Goal: Information Seeking & Learning: Learn about a topic

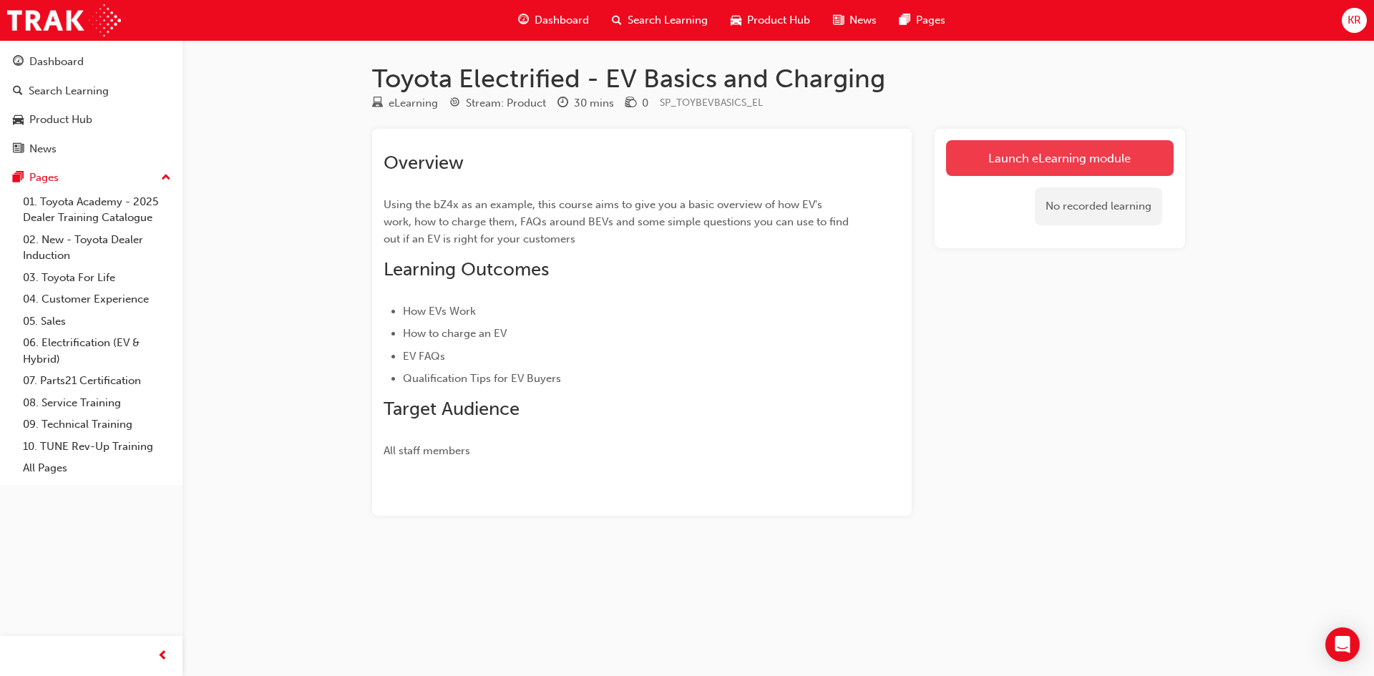
click at [1042, 156] on link "Launch eLearning module" at bounding box center [1060, 158] width 228 height 36
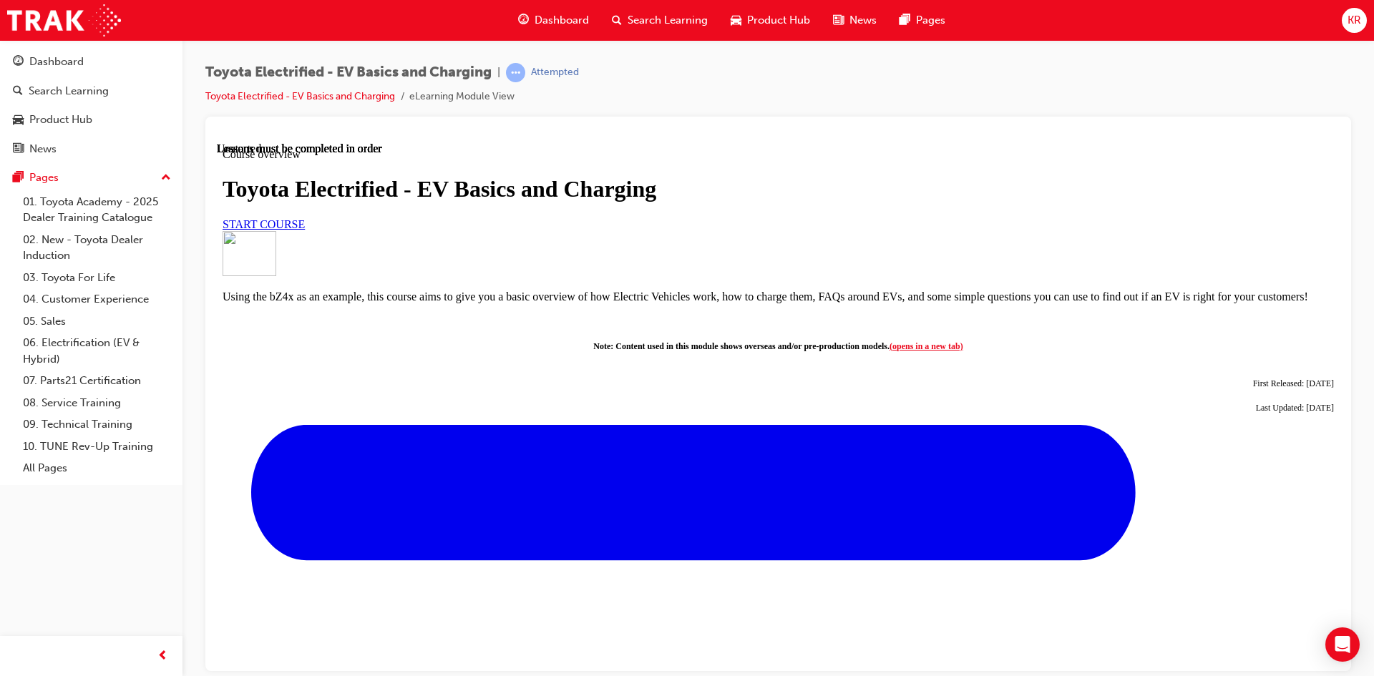
click at [305, 230] on link "START COURSE" at bounding box center [264, 224] width 82 height 12
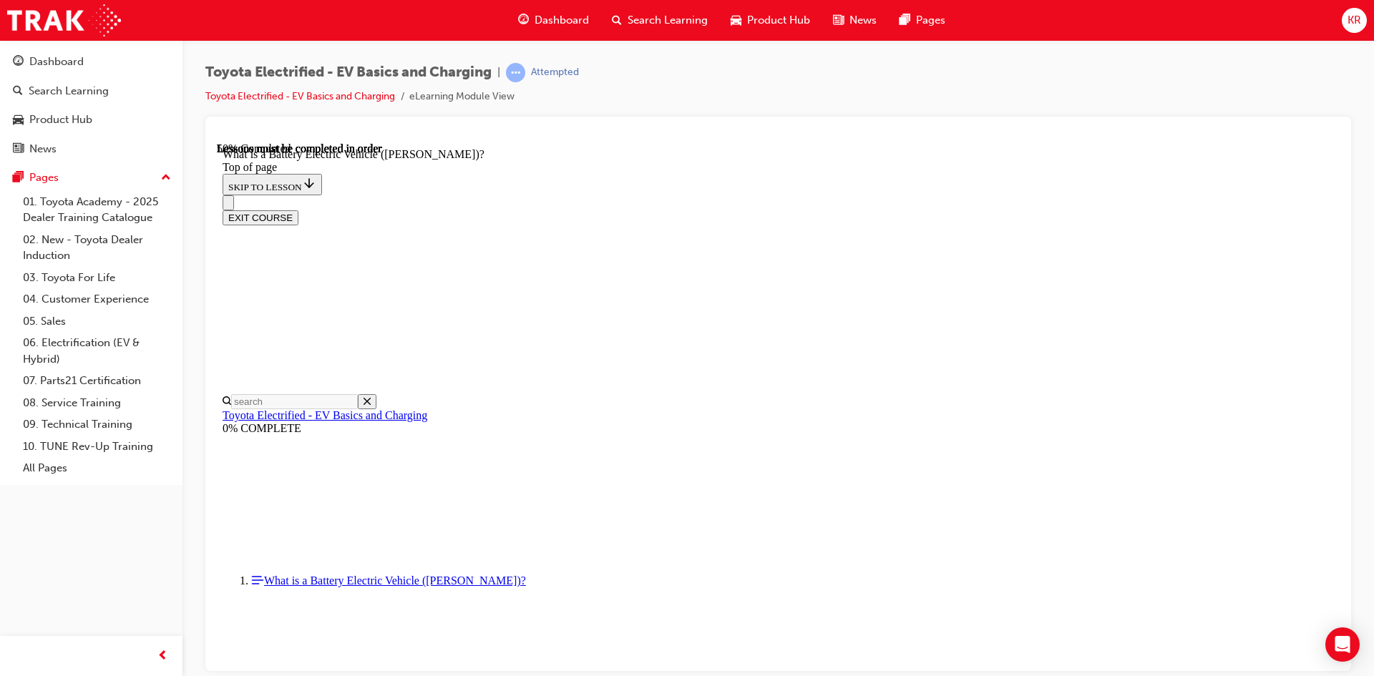
scroll to position [1358, 0]
drag, startPoint x: 680, startPoint y: 641, endPoint x: 653, endPoint y: 642, distance: 26.5
drag, startPoint x: 655, startPoint y: 641, endPoint x: 602, endPoint y: 645, distance: 53.1
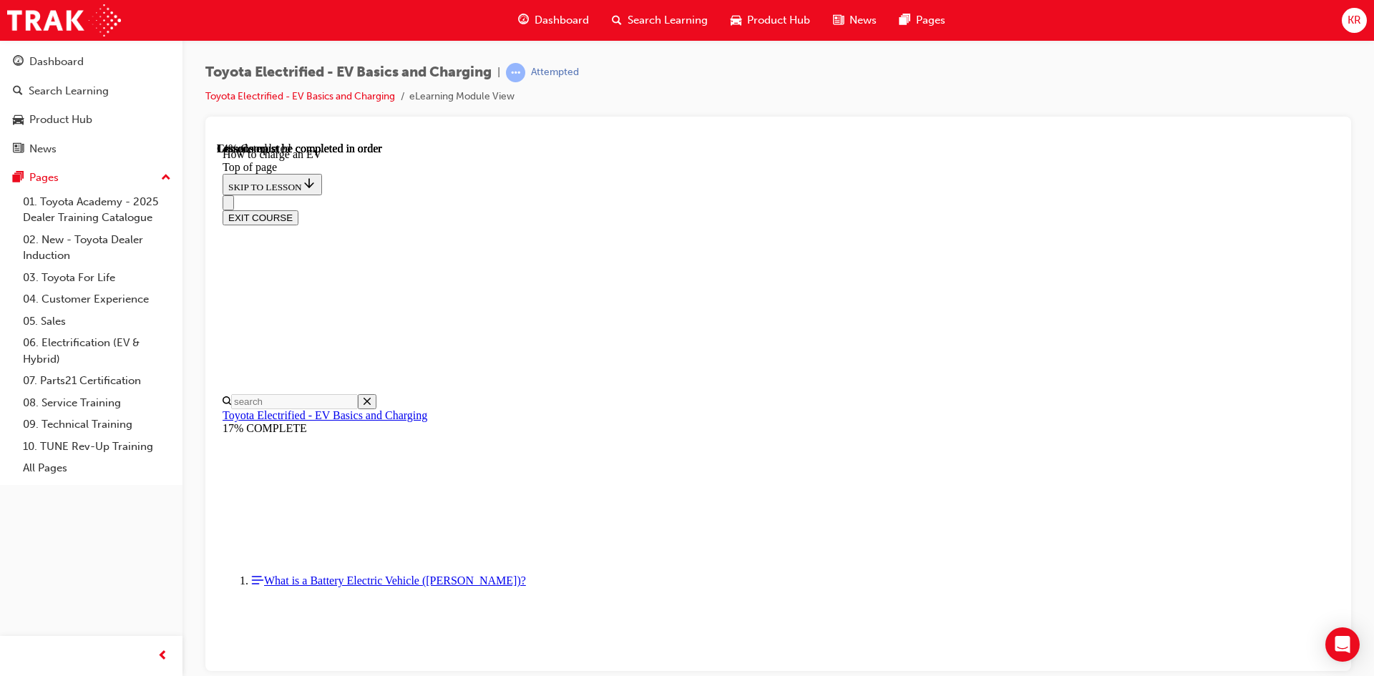
scroll to position [545, 0]
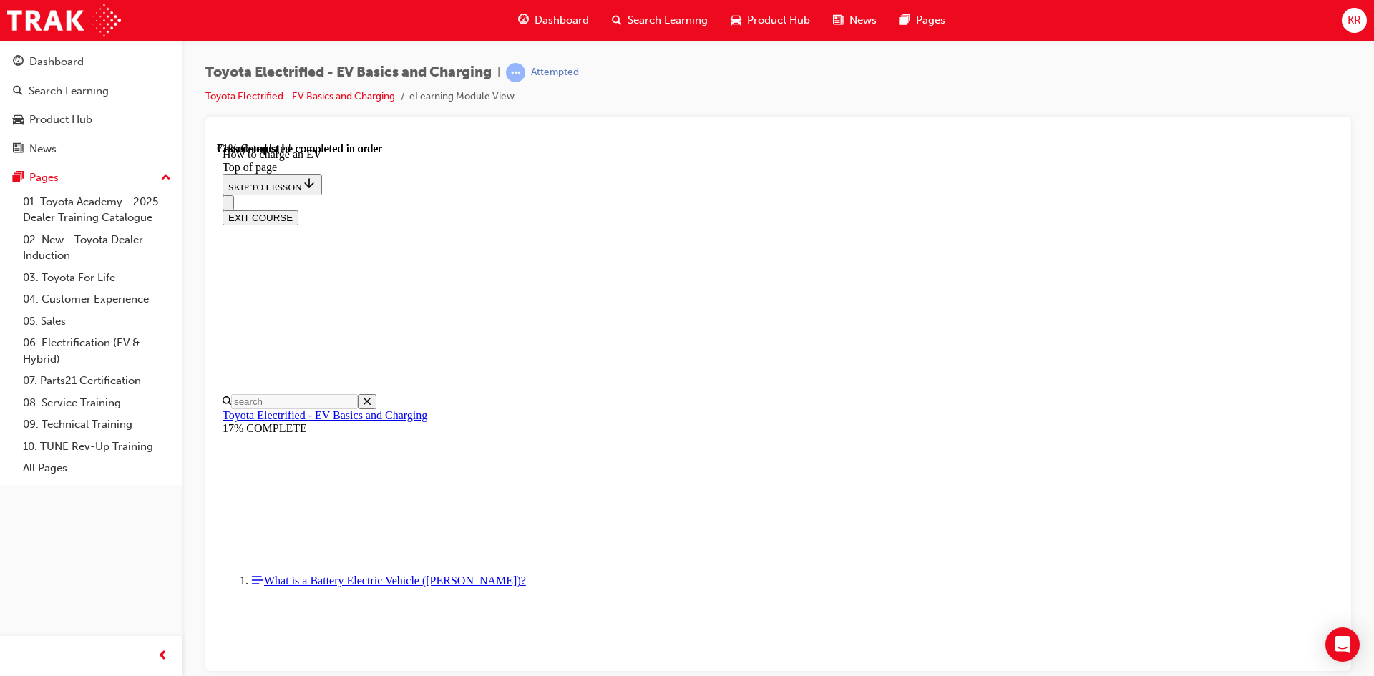
scroll to position [3976, 0]
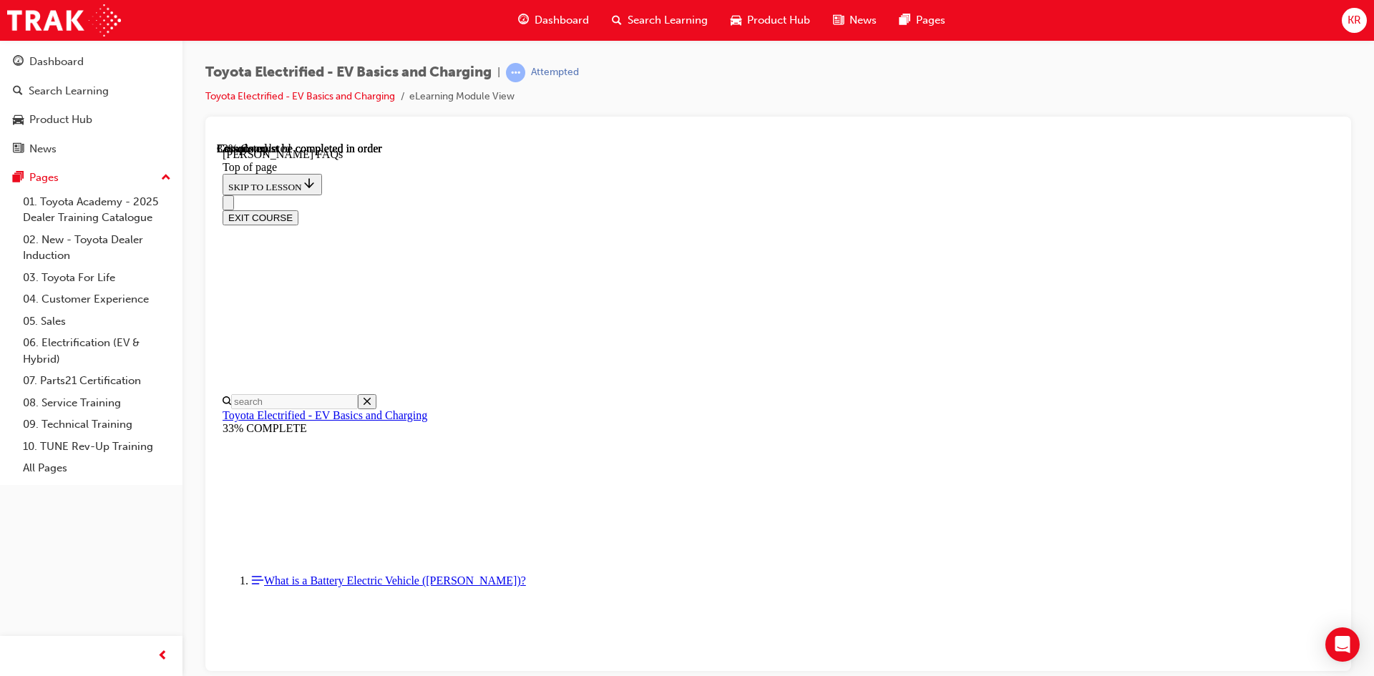
scroll to position [331, 0]
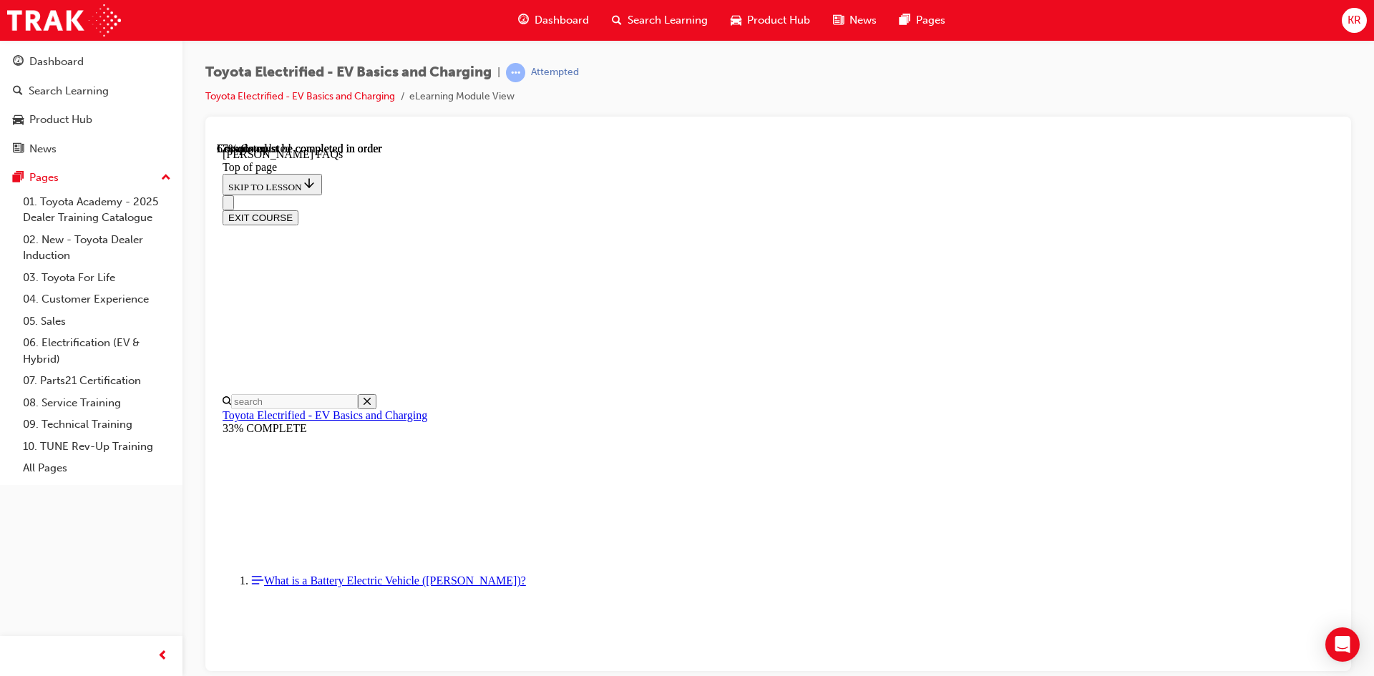
scroll to position [1187, 0]
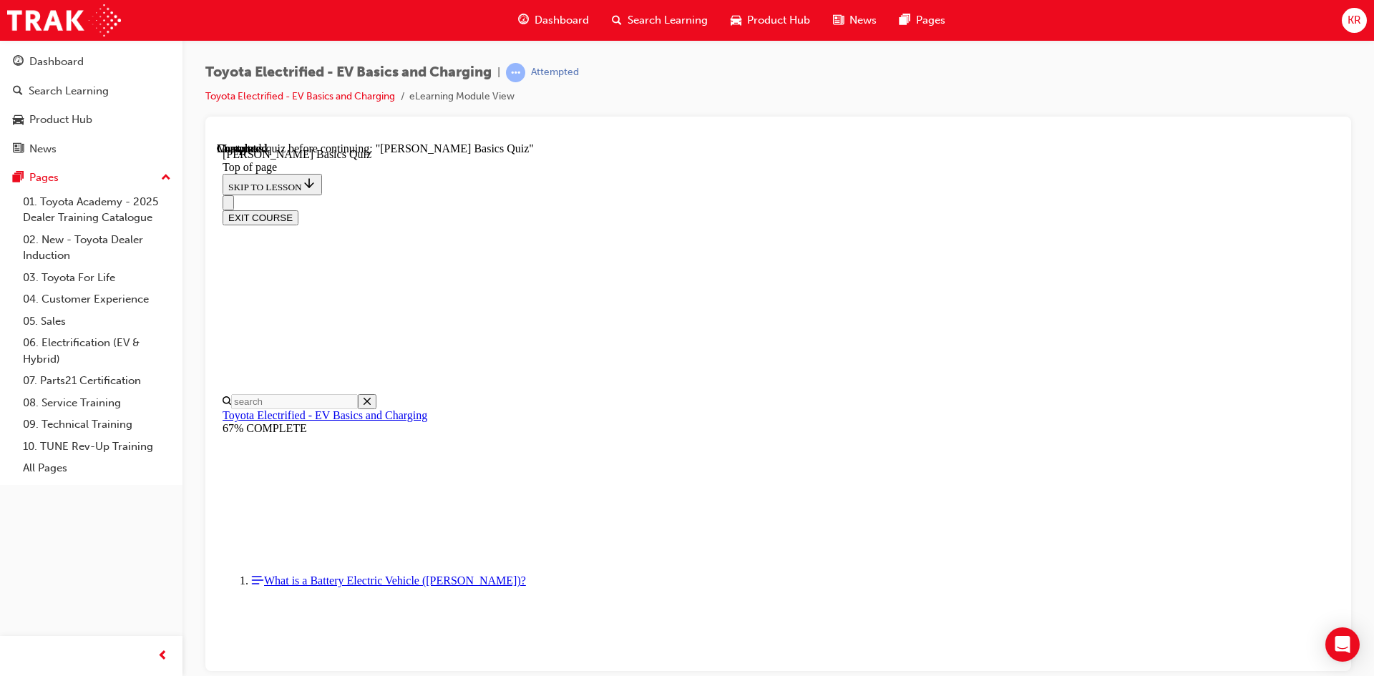
scroll to position [44, 0]
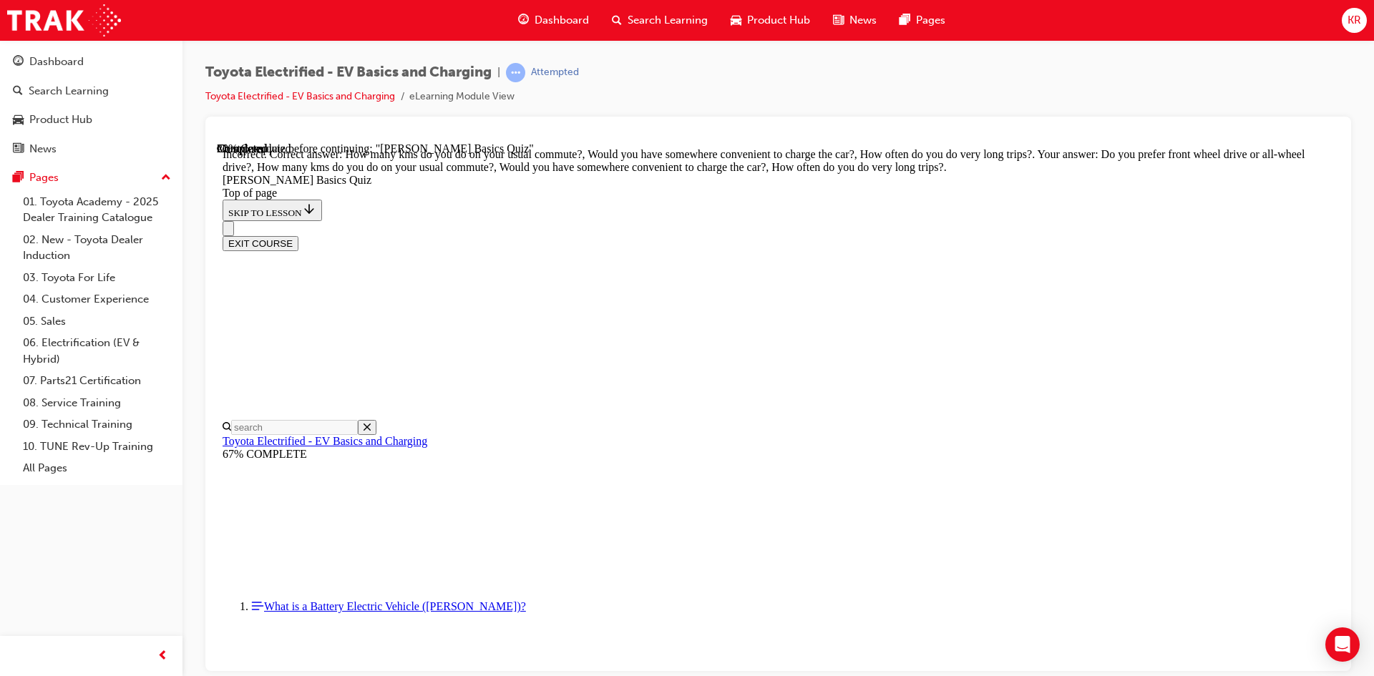
scroll to position [247, 0]
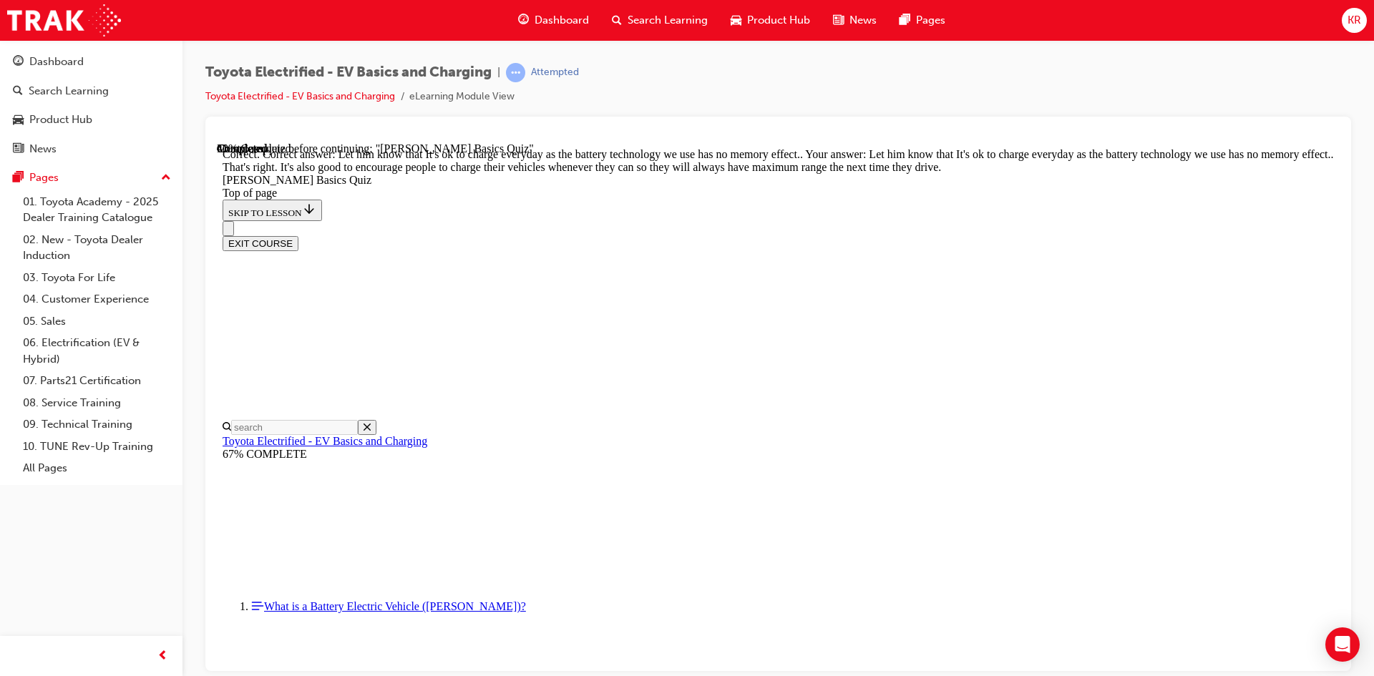
scroll to position [266, 0]
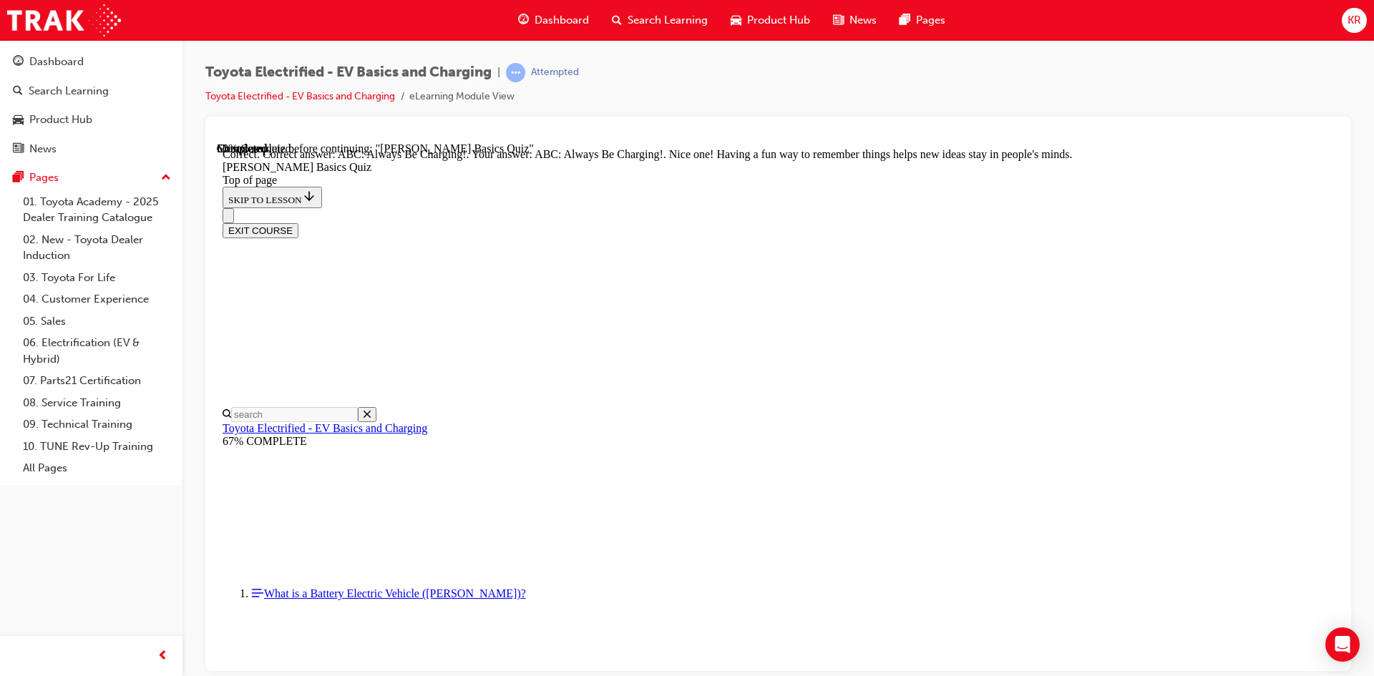
scroll to position [278, 0]
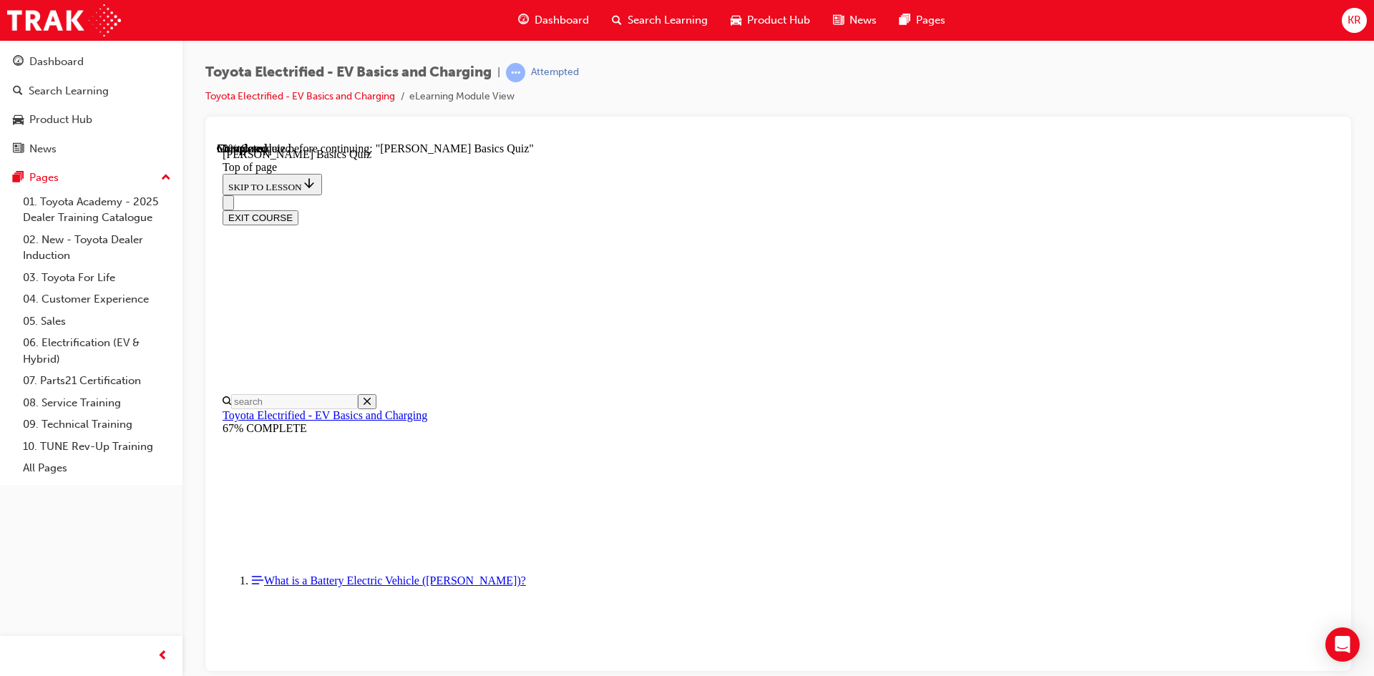
scroll to position [187, 0]
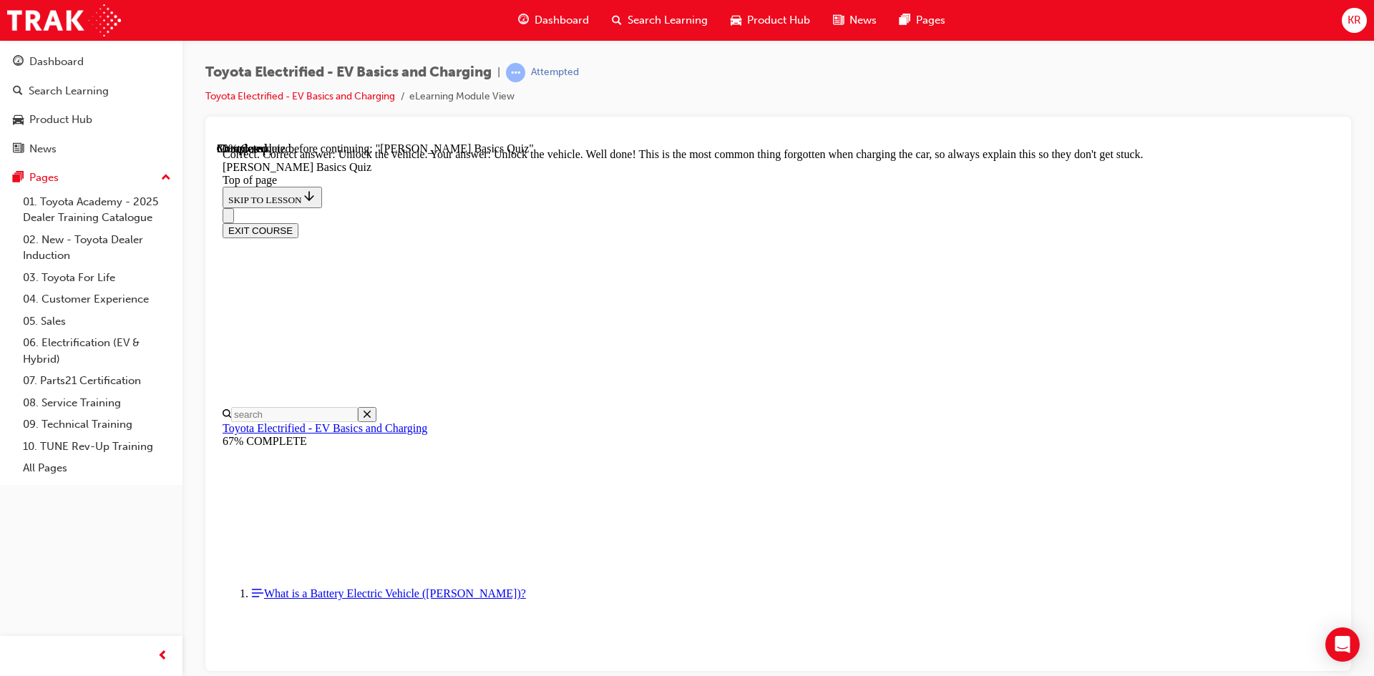
scroll to position [463, 0]
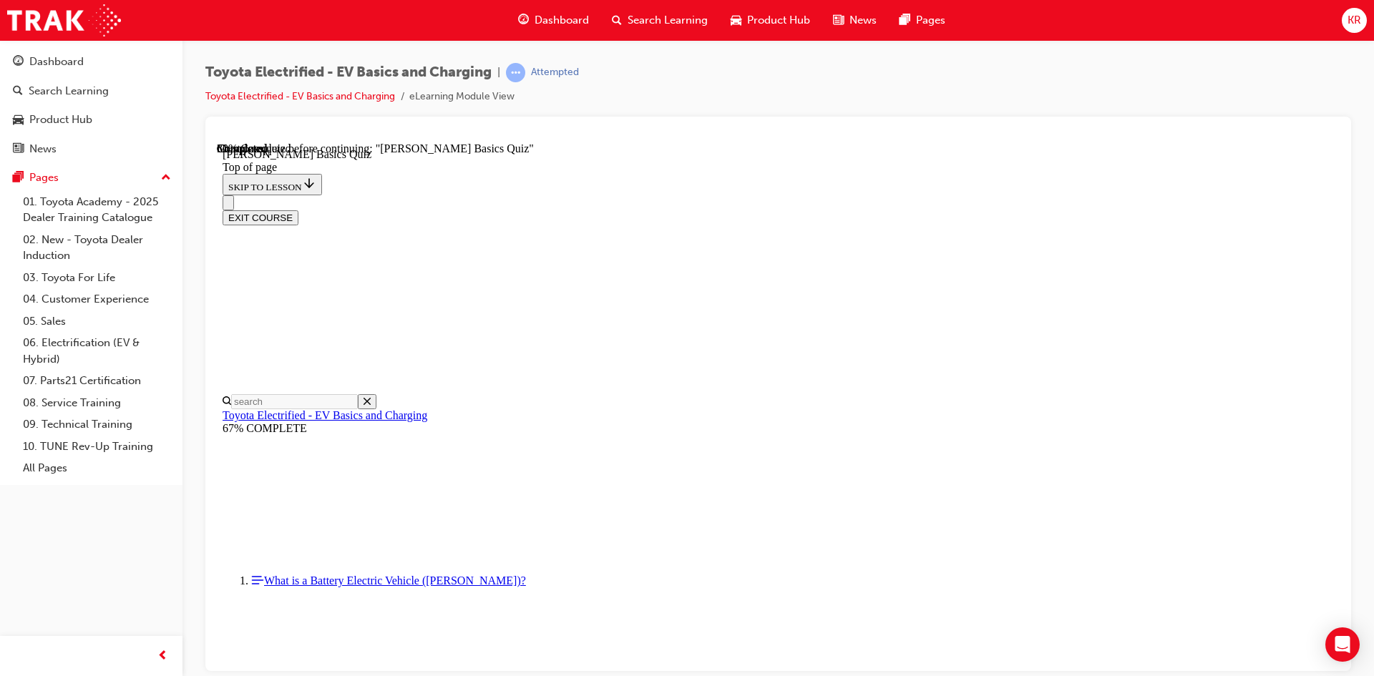
scroll to position [44, 0]
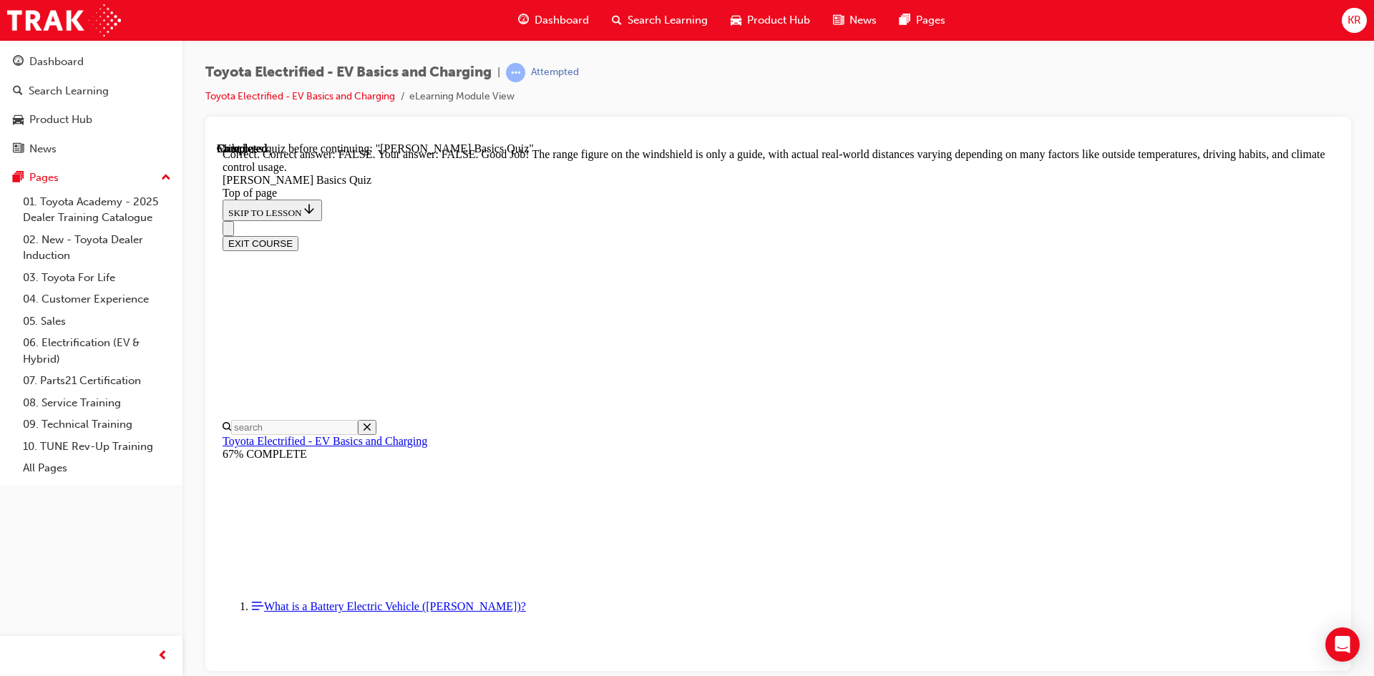
scroll to position [237, 0]
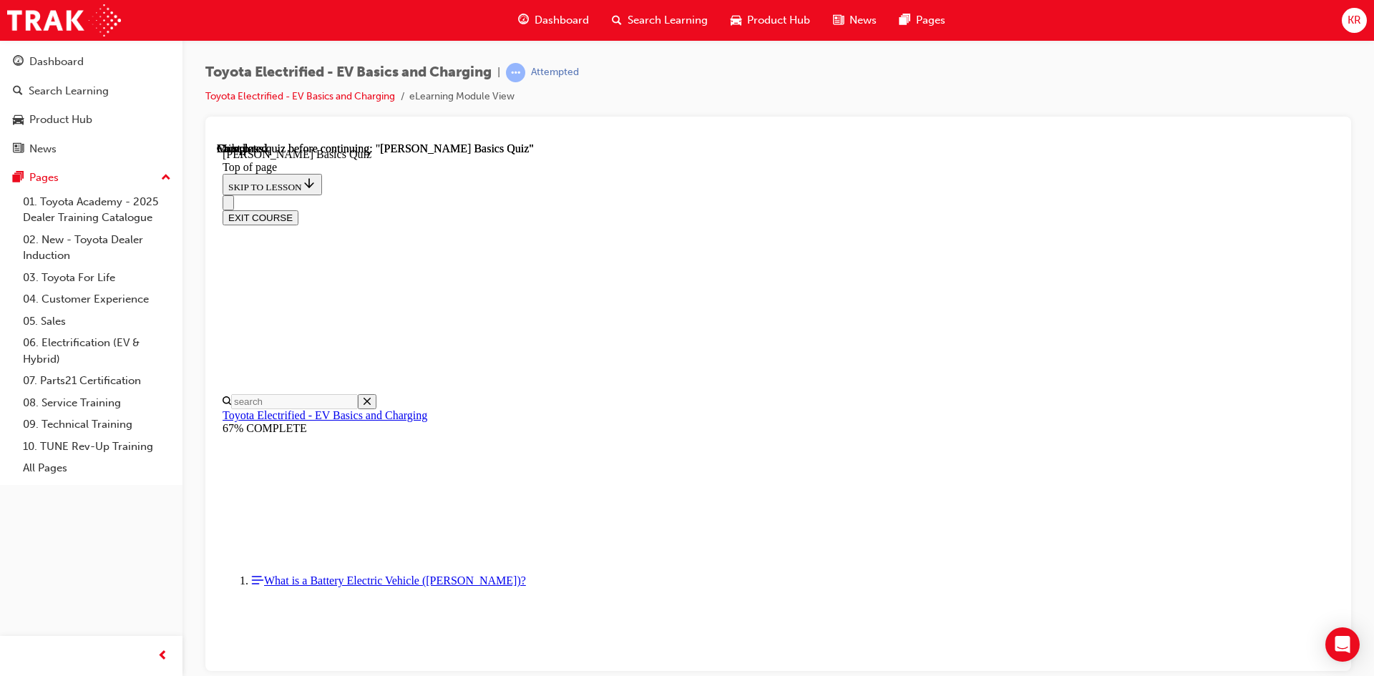
scroll to position [245, 0]
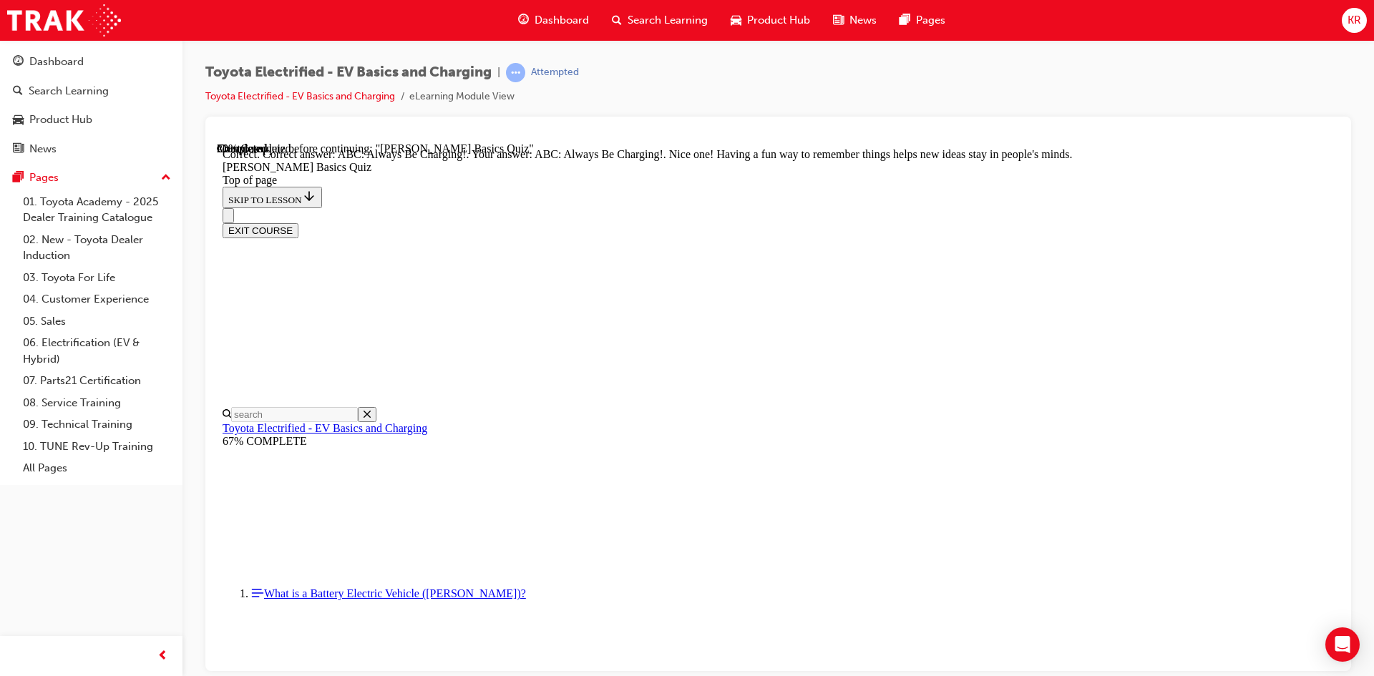
scroll to position [278, 0]
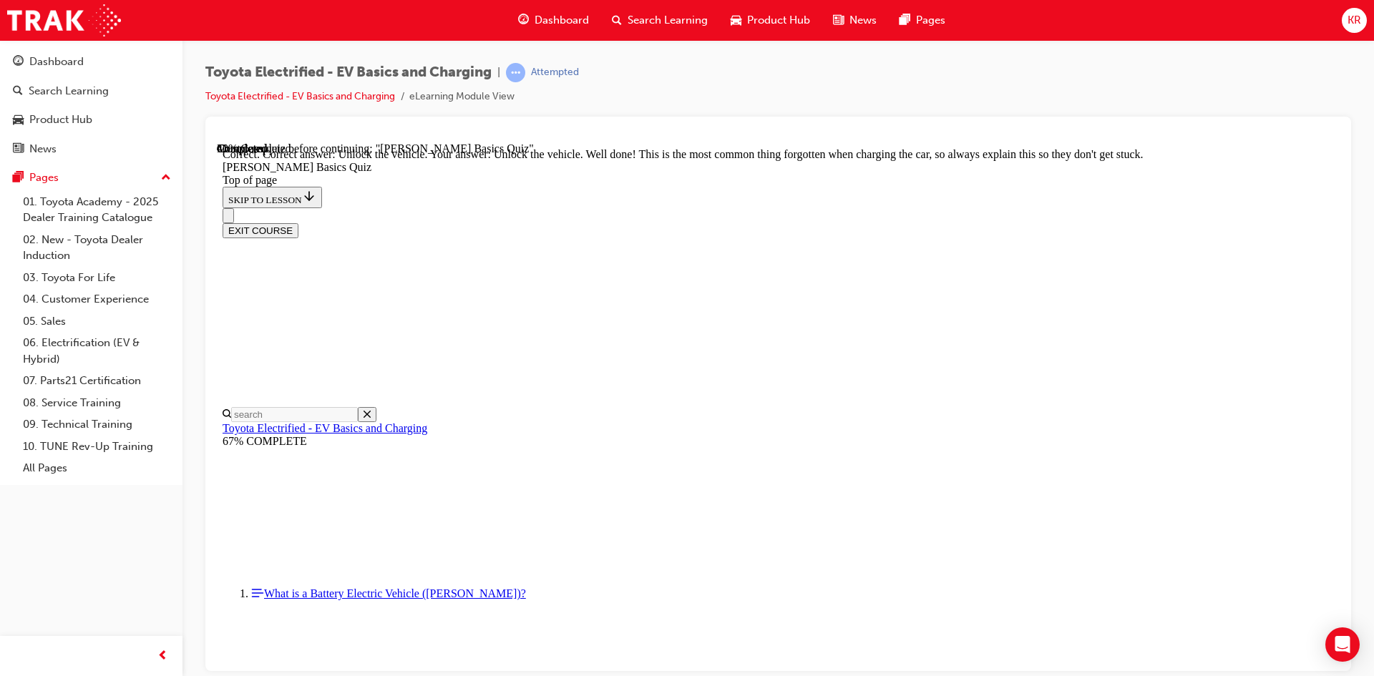
scroll to position [463, 0]
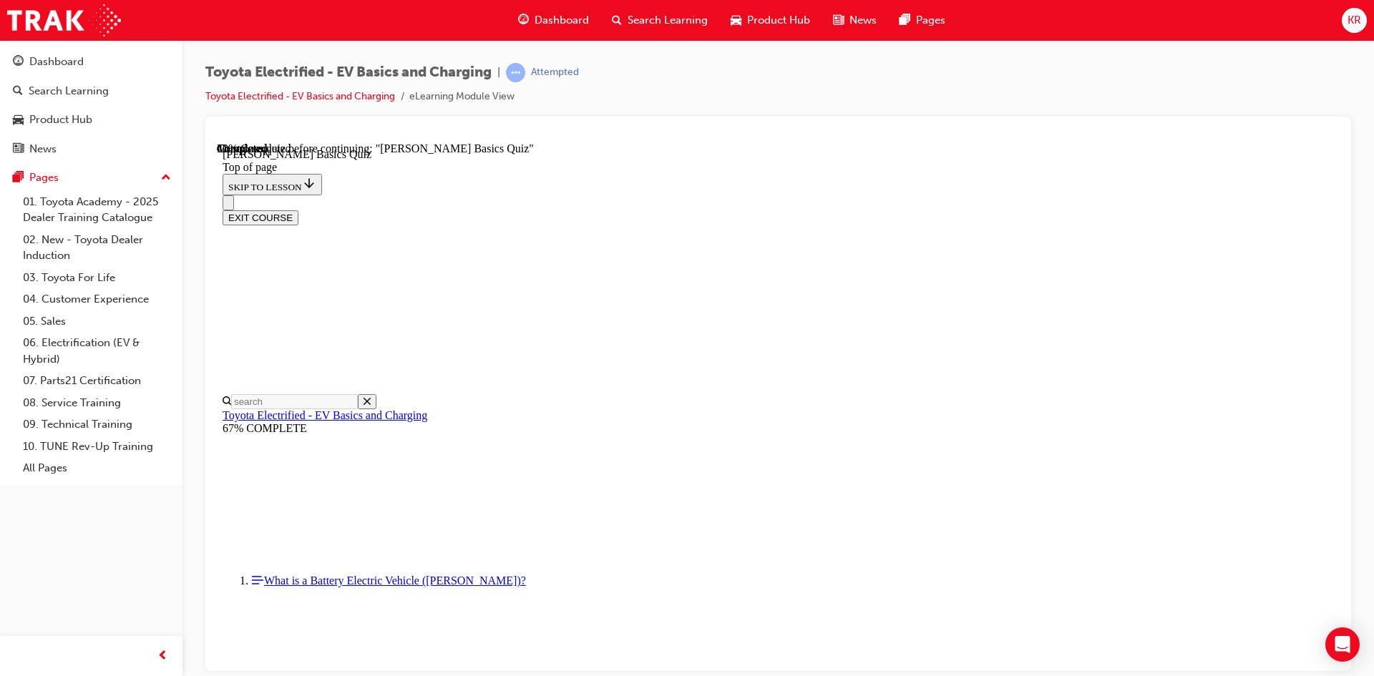
scroll to position [44, 0]
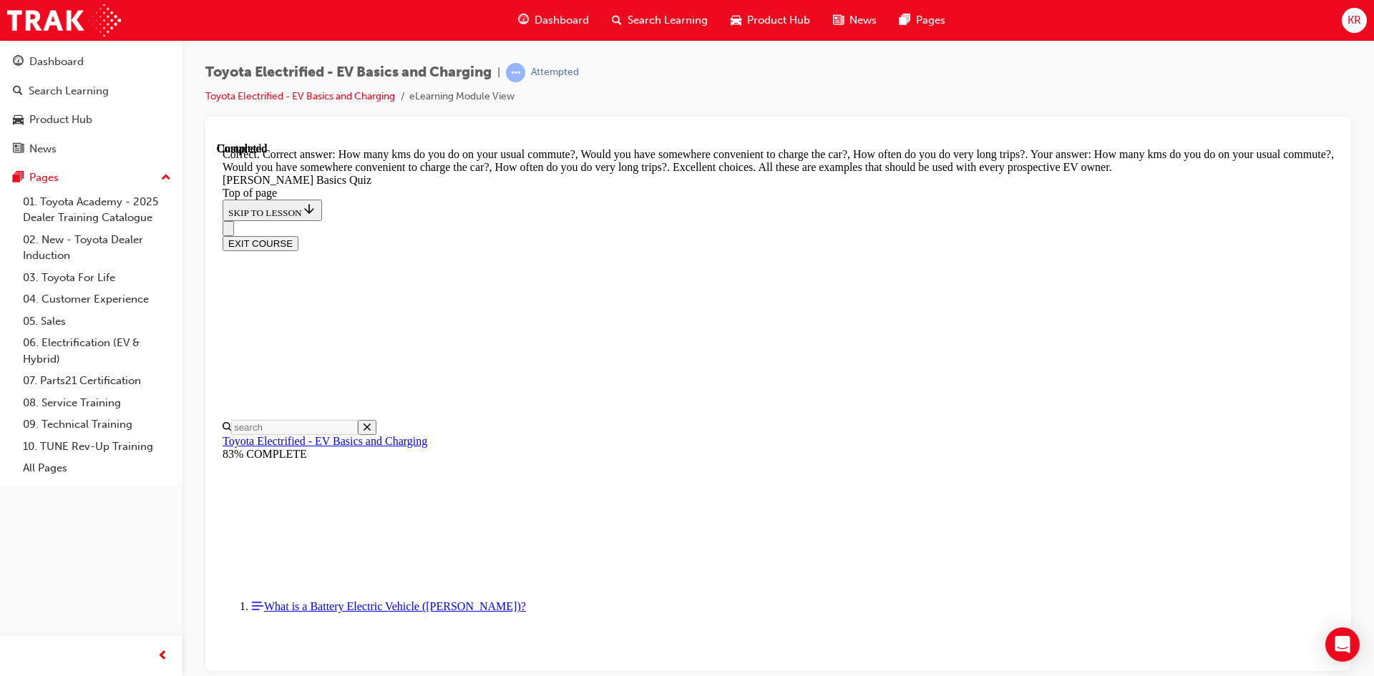
scroll to position [335, 0]
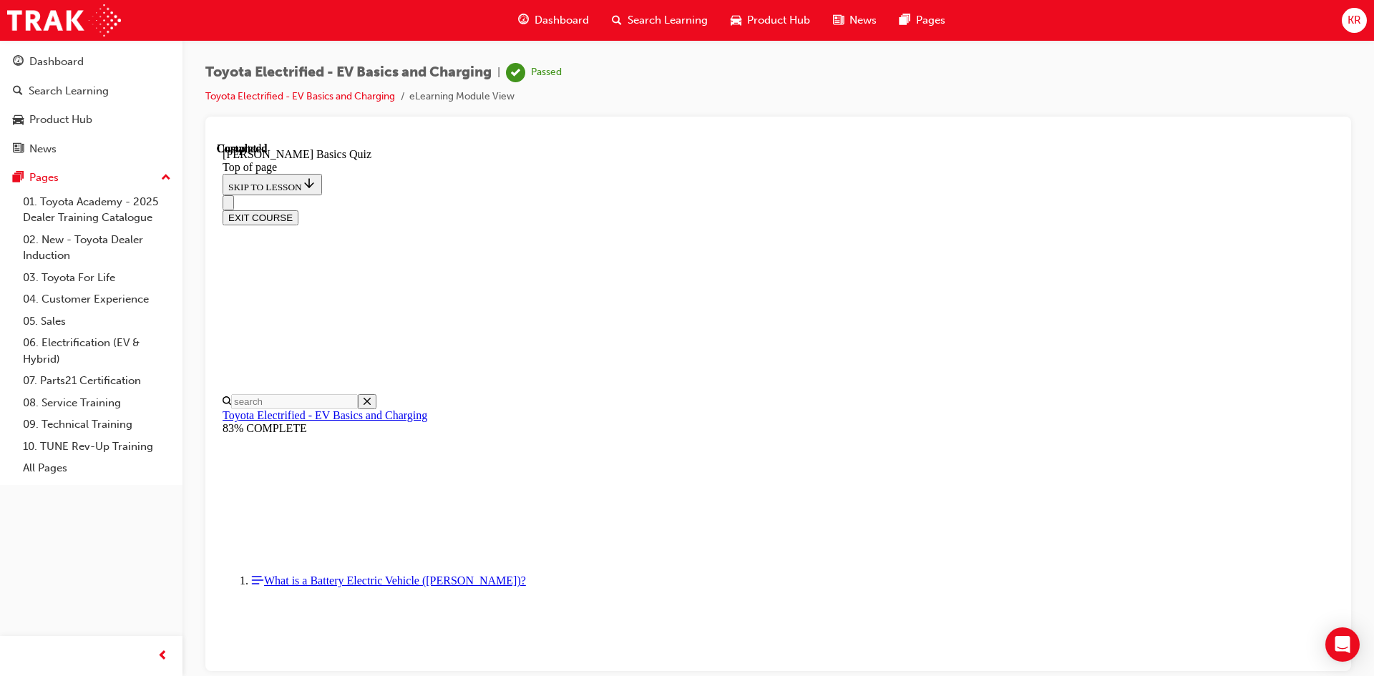
scroll to position [245, 0]
click at [298, 210] on button "EXIT COURSE" at bounding box center [261, 217] width 76 height 15
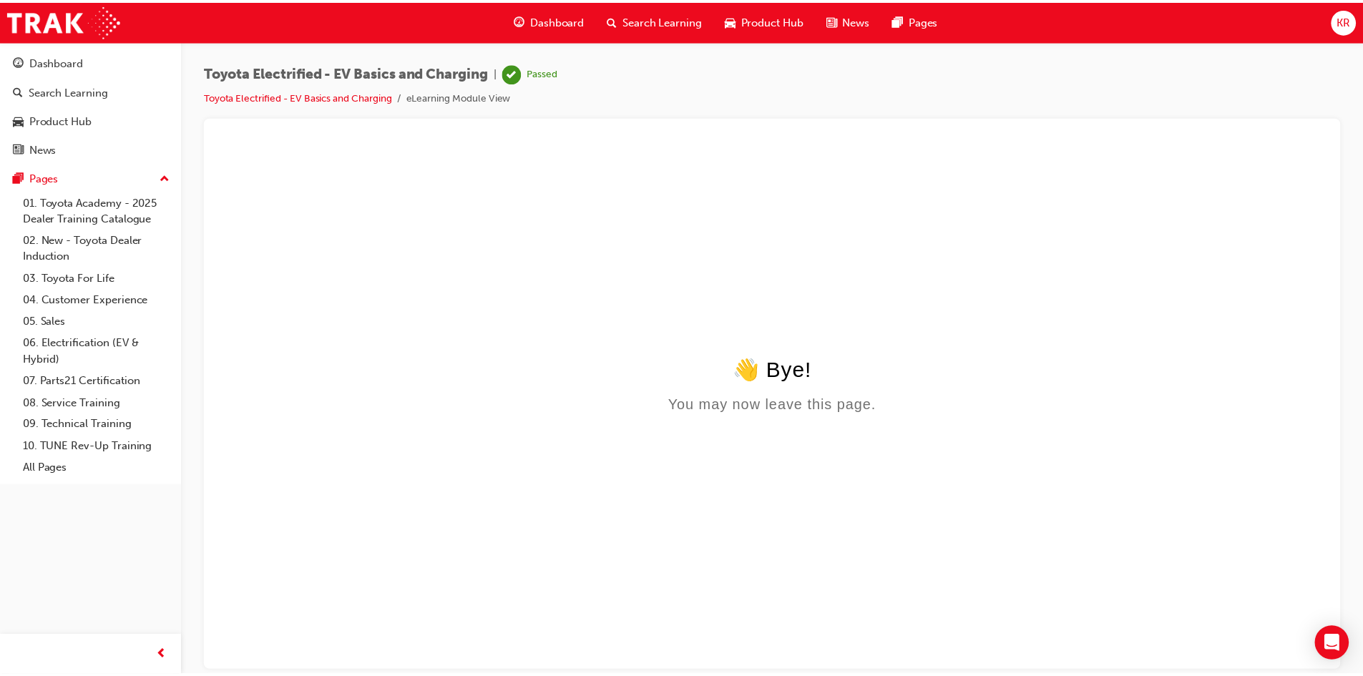
scroll to position [0, 0]
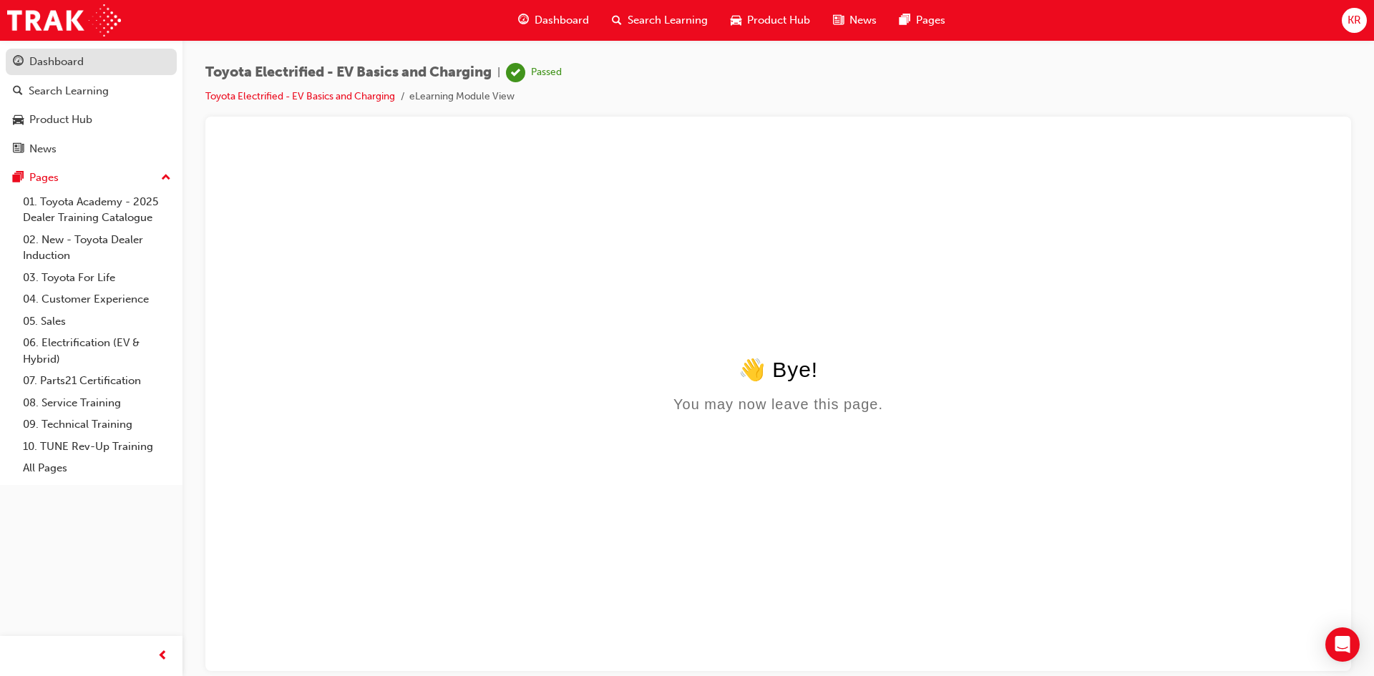
click at [72, 62] on div "Dashboard" at bounding box center [56, 62] width 54 height 16
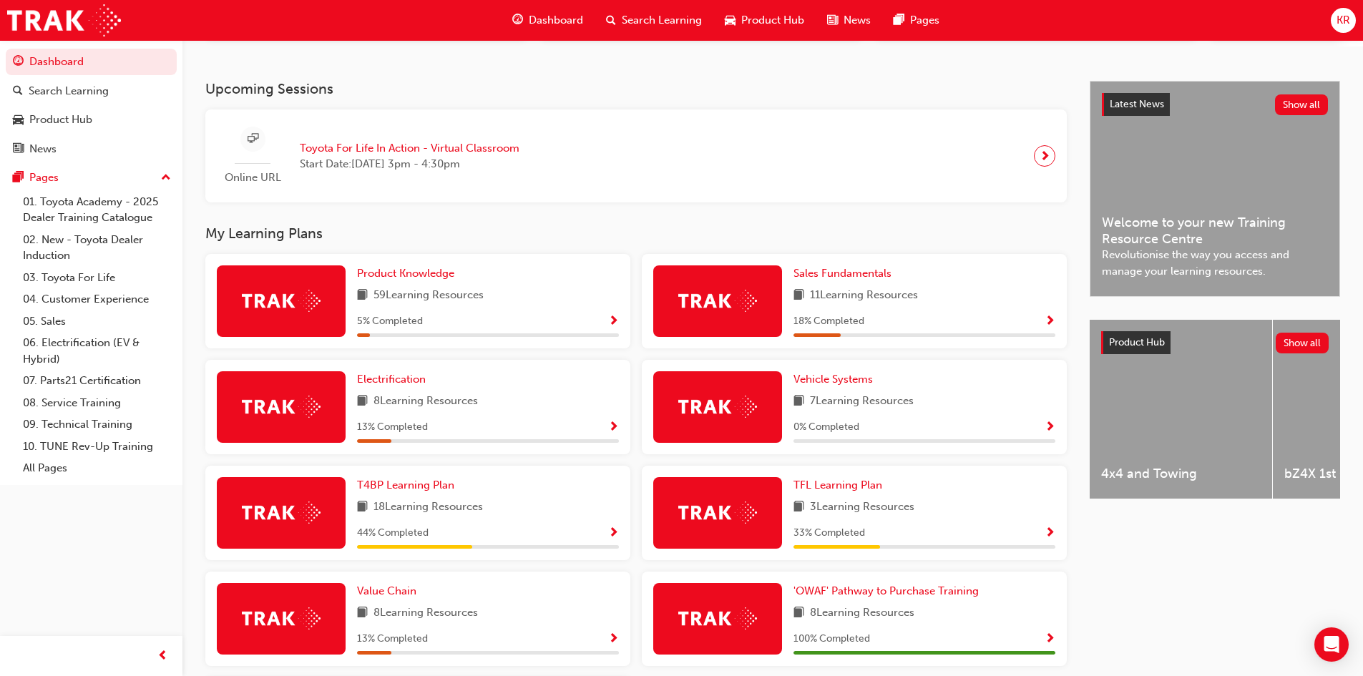
scroll to position [286, 0]
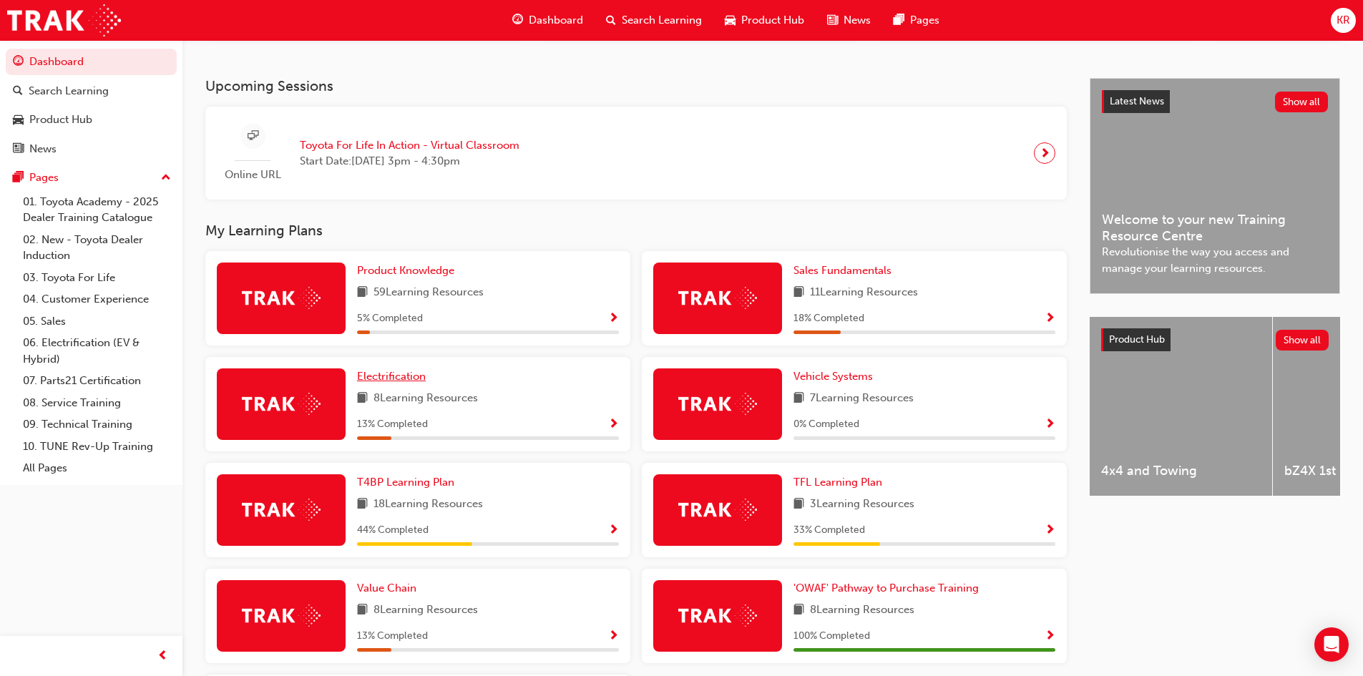
click at [394, 382] on span "Electrification" at bounding box center [391, 376] width 69 height 13
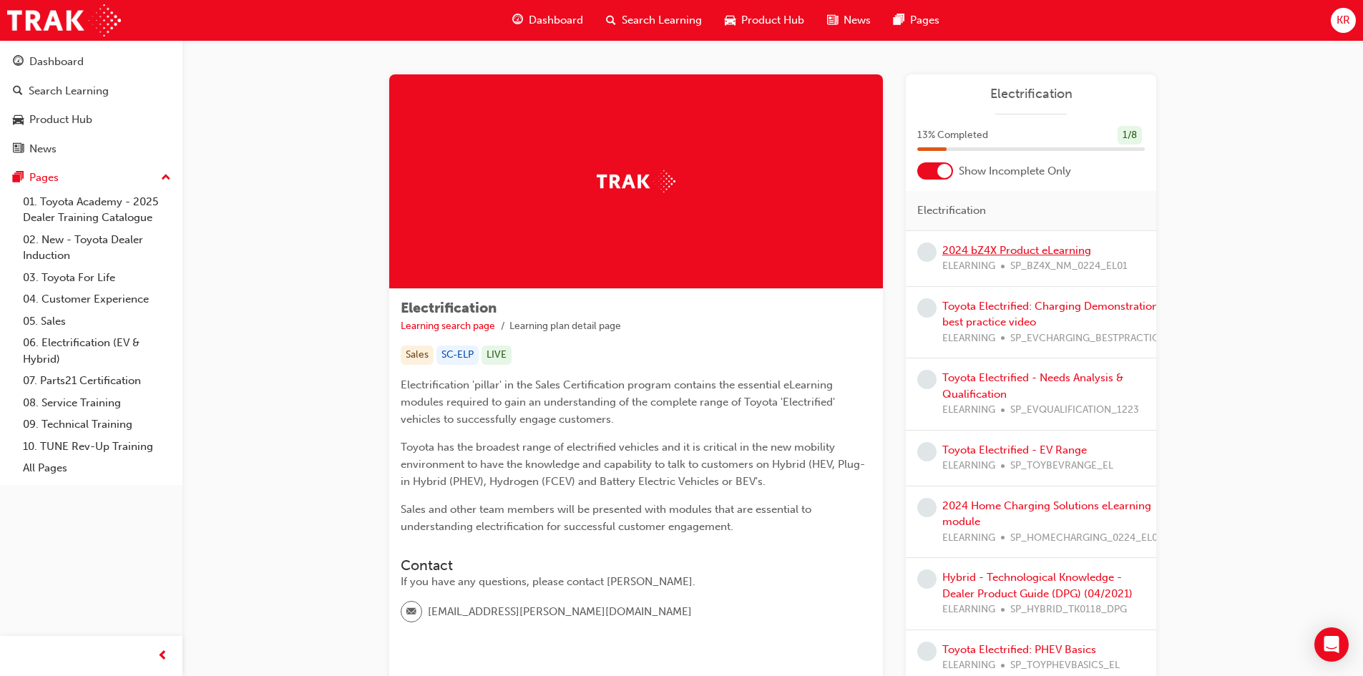
click at [973, 248] on link "2024 bZ4X Product eLearning" at bounding box center [1017, 250] width 149 height 13
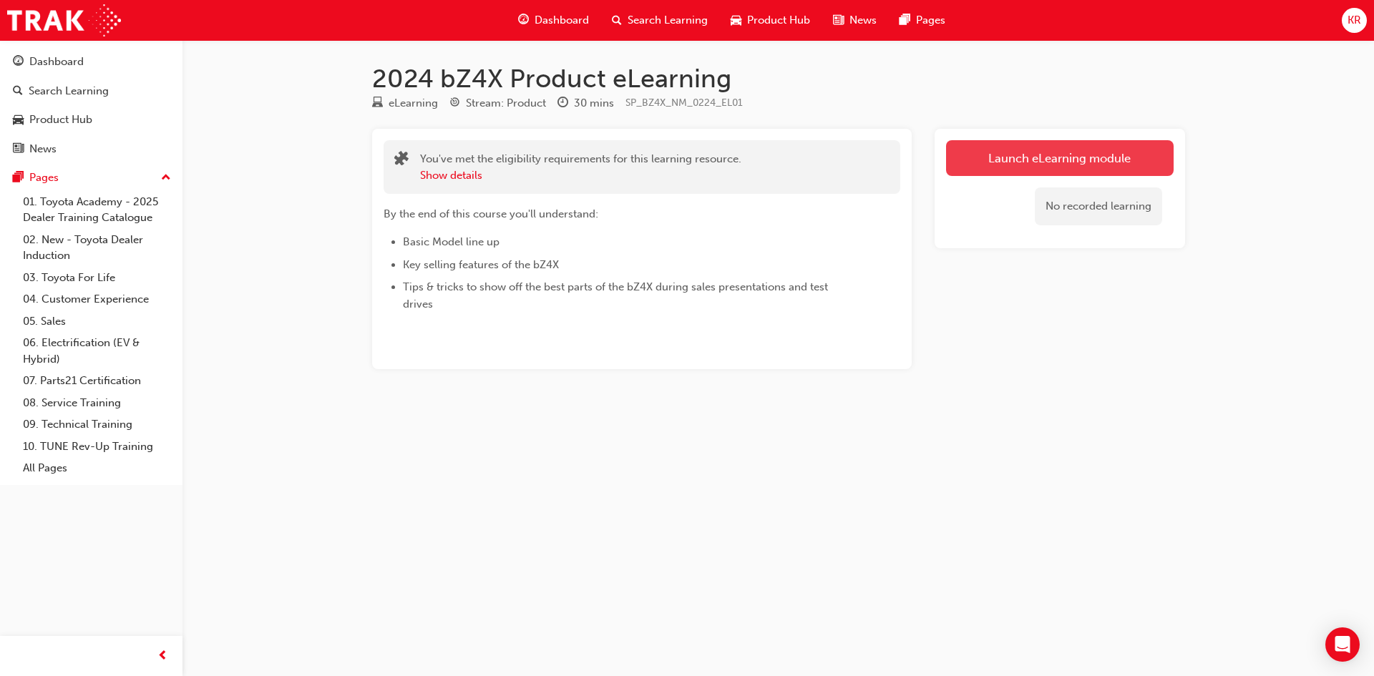
click at [1029, 156] on link "Launch eLearning module" at bounding box center [1060, 158] width 228 height 36
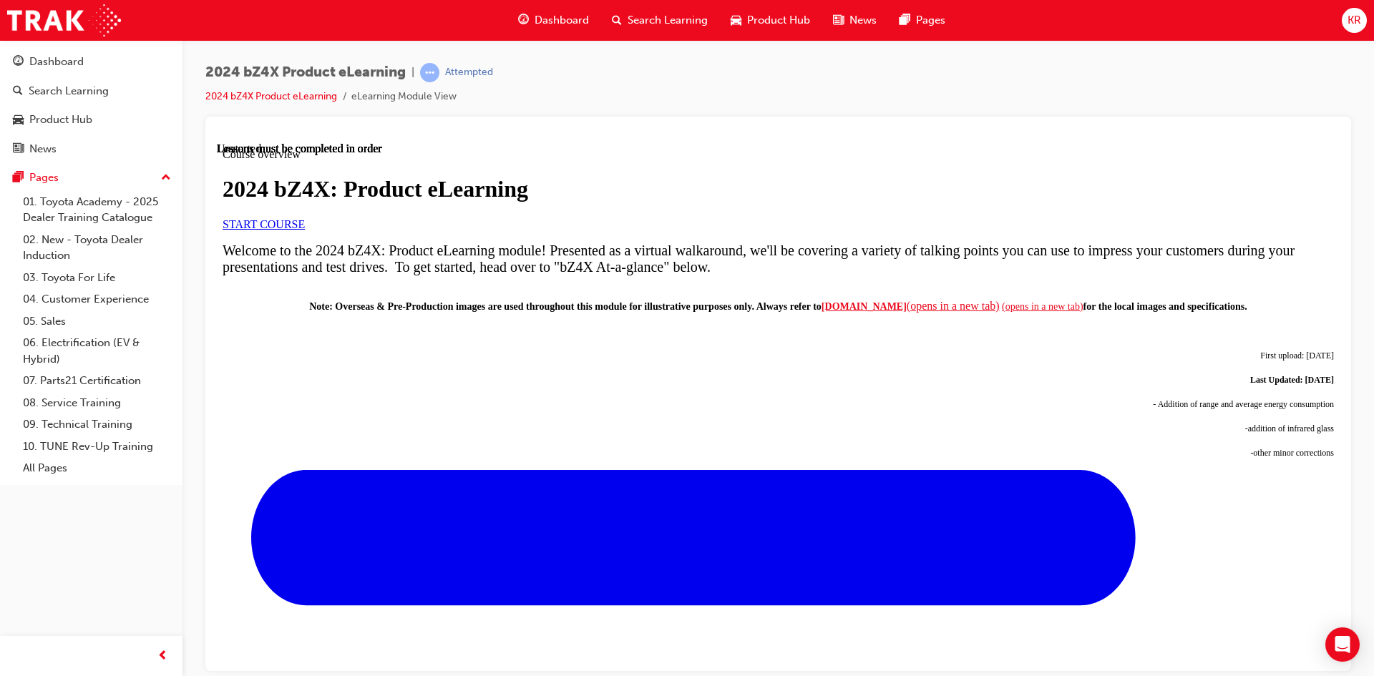
click at [305, 230] on span "START COURSE" at bounding box center [264, 224] width 82 height 12
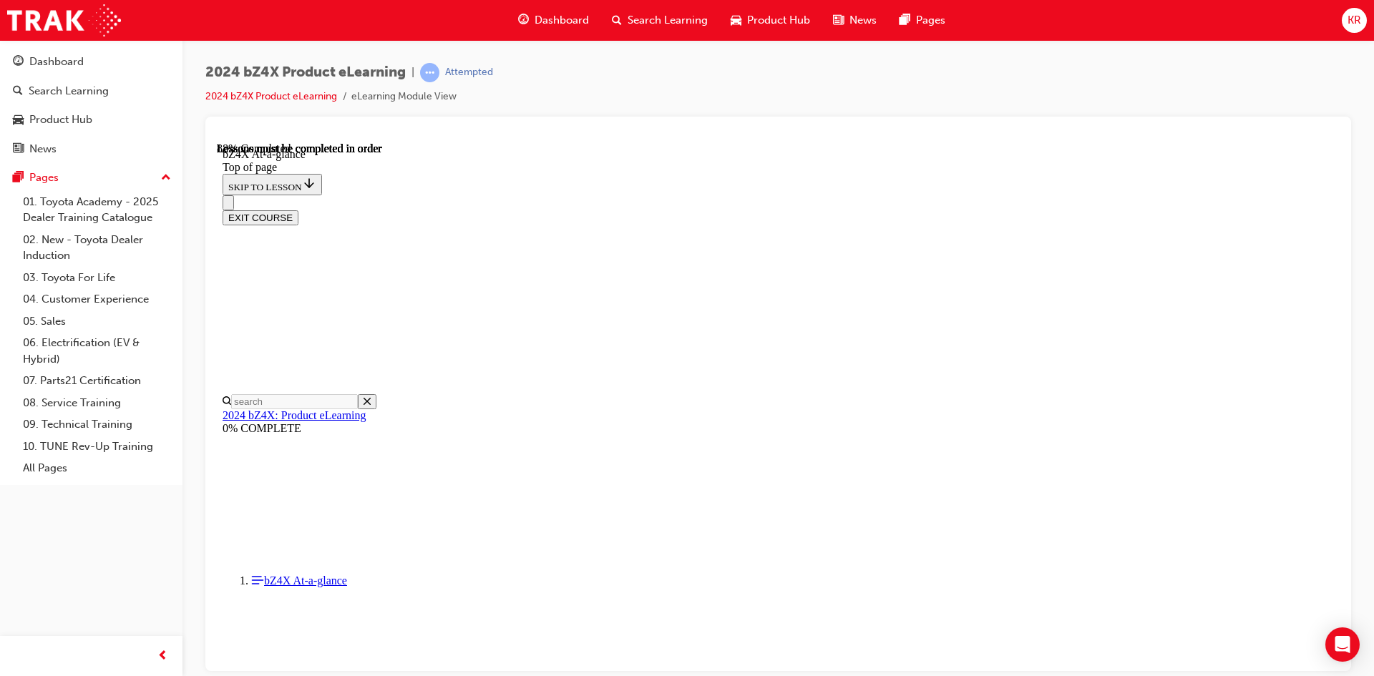
scroll to position [2095, 0]
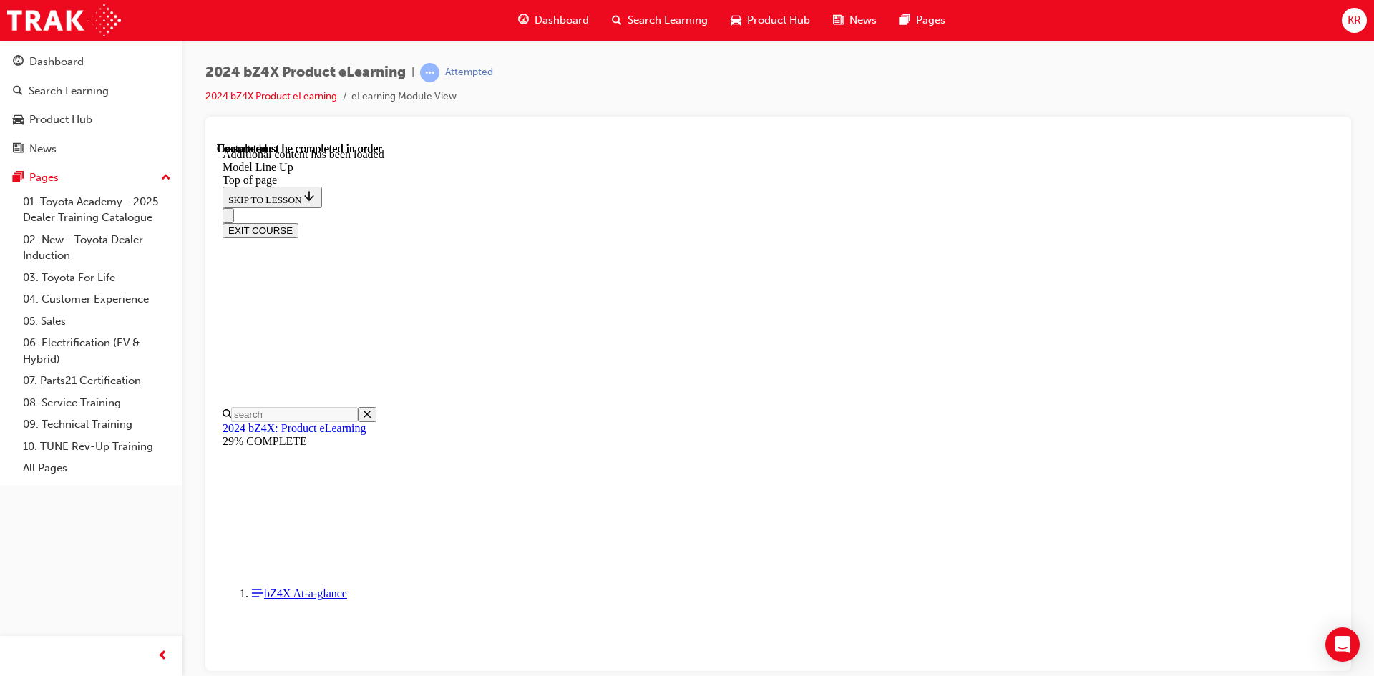
scroll to position [2828, 0]
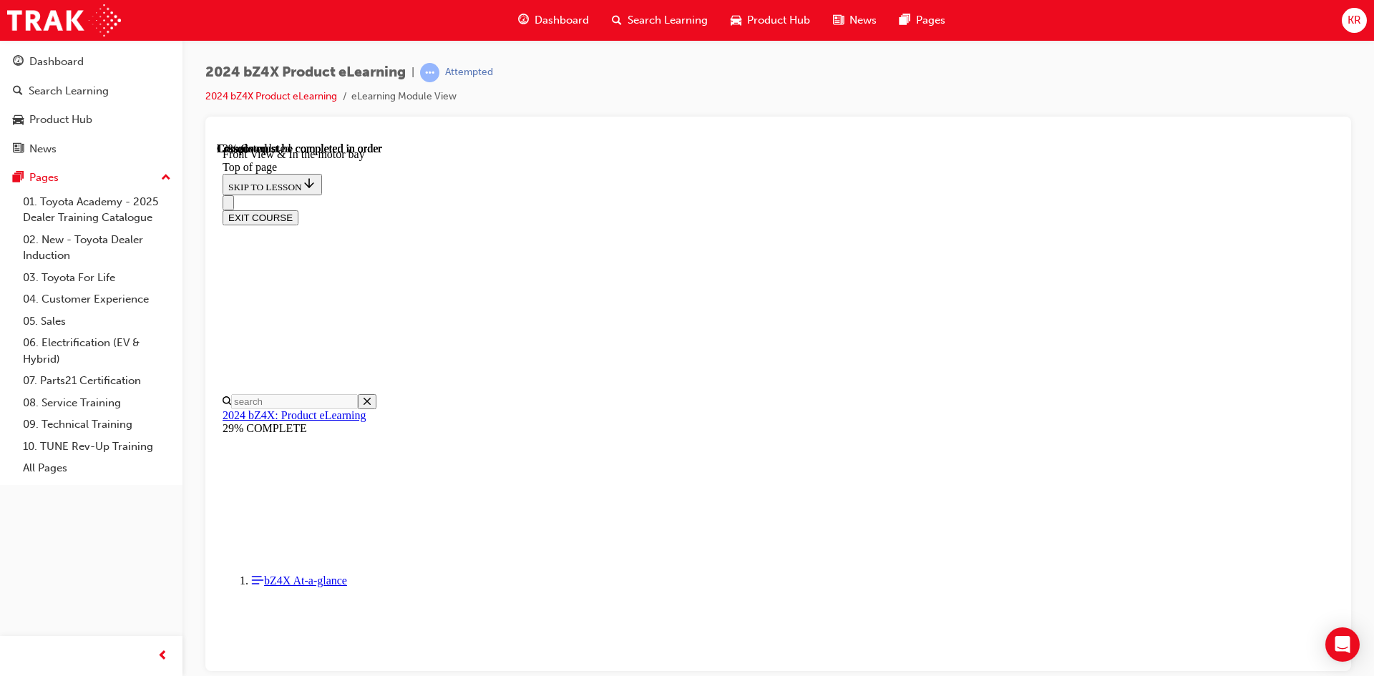
scroll to position [474, 0]
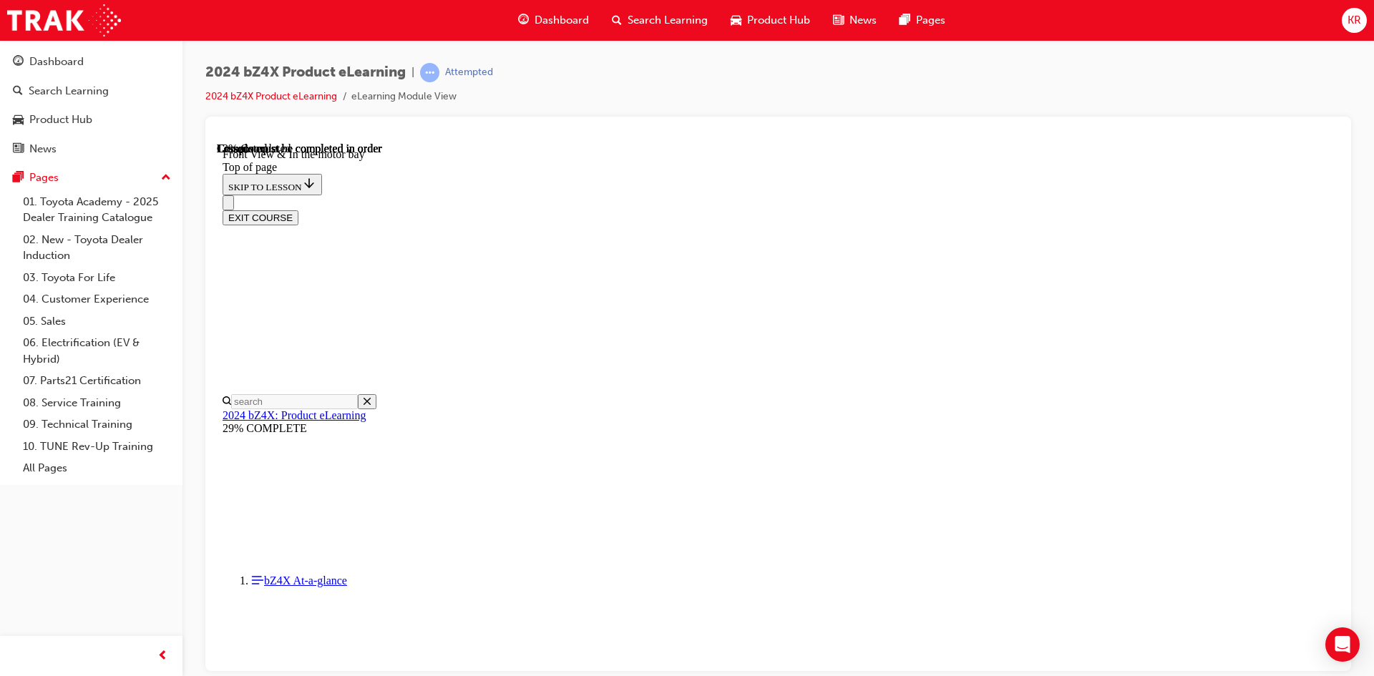
scroll to position [170, 0]
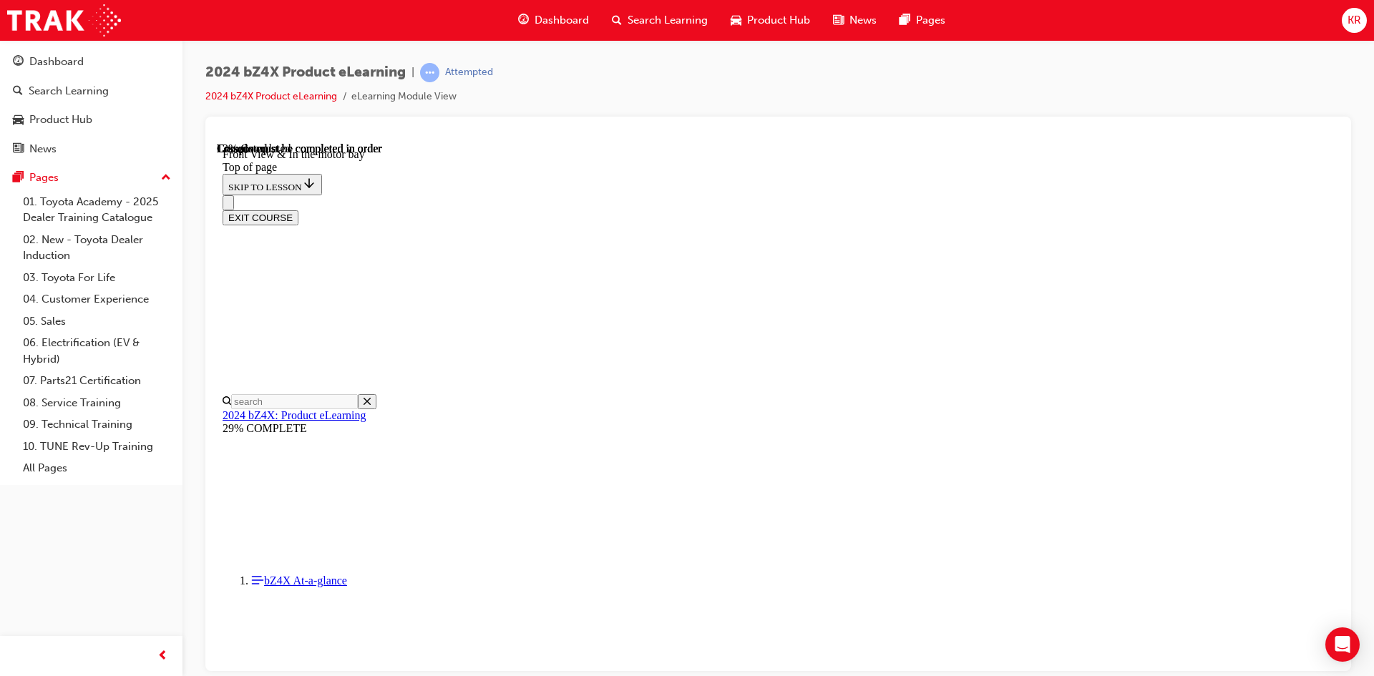
scroll to position [402, 0]
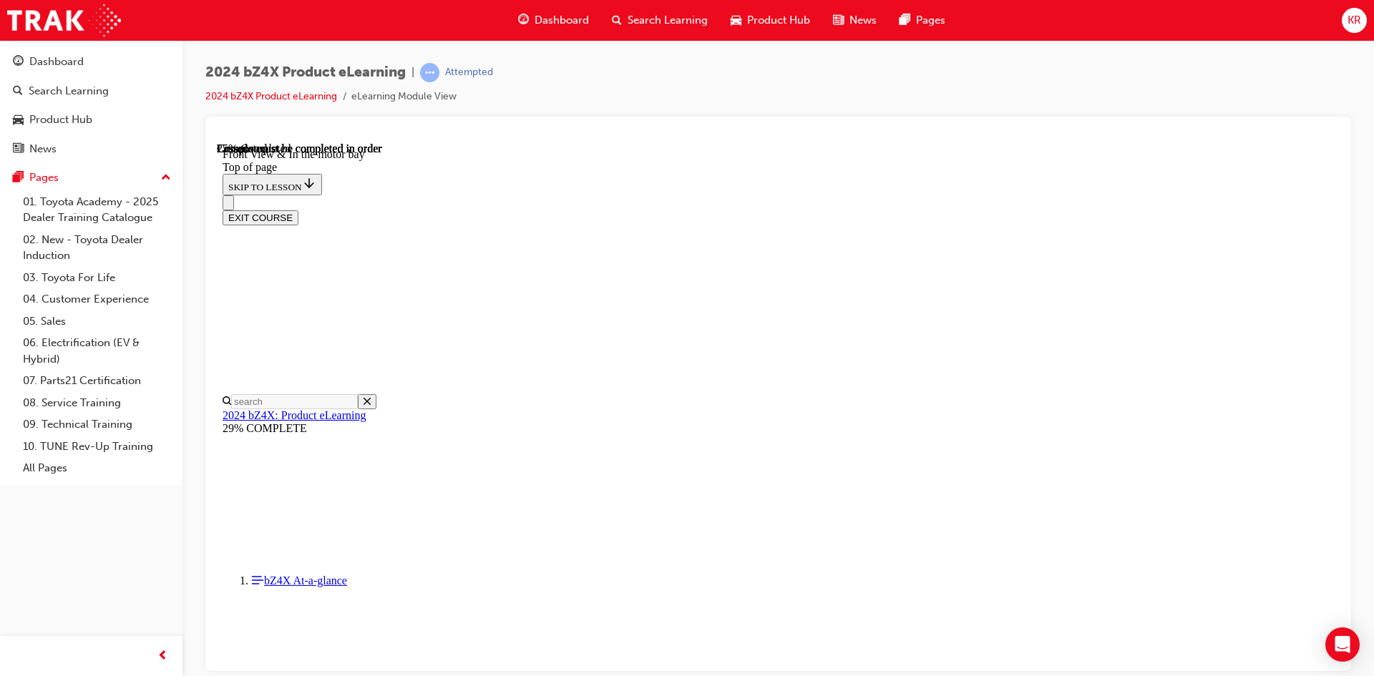
scroll to position [55, 0]
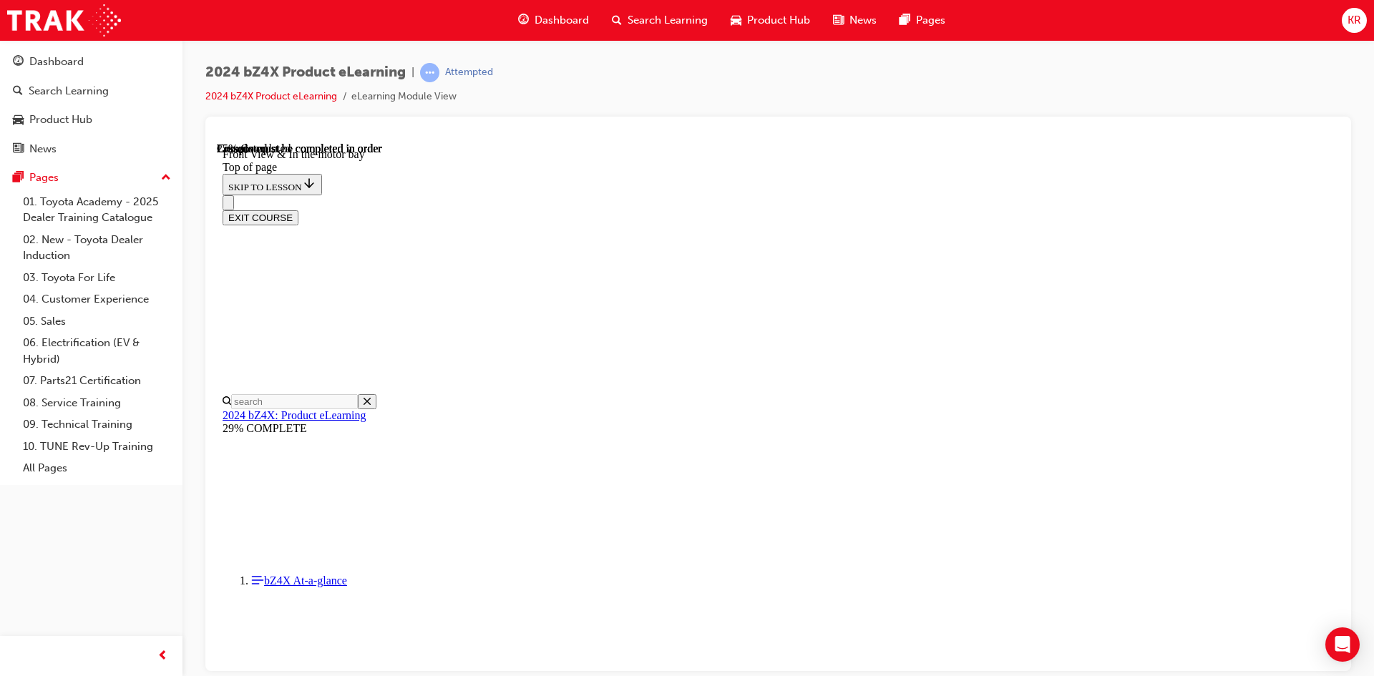
scroll to position [129, 0]
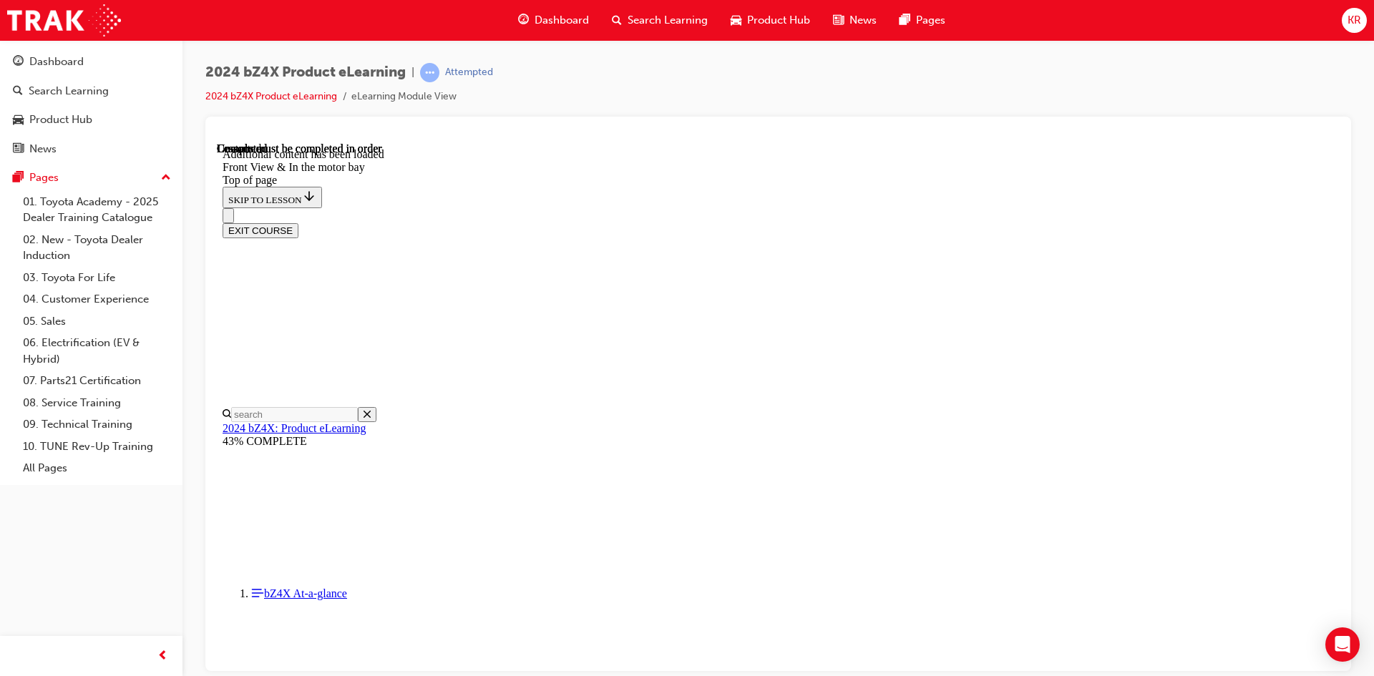
scroll to position [2473, 0]
drag, startPoint x: 752, startPoint y: 336, endPoint x: 993, endPoint y: 338, distance: 241.2
drag, startPoint x: 709, startPoint y: 403, endPoint x: 913, endPoint y: 403, distance: 204.0
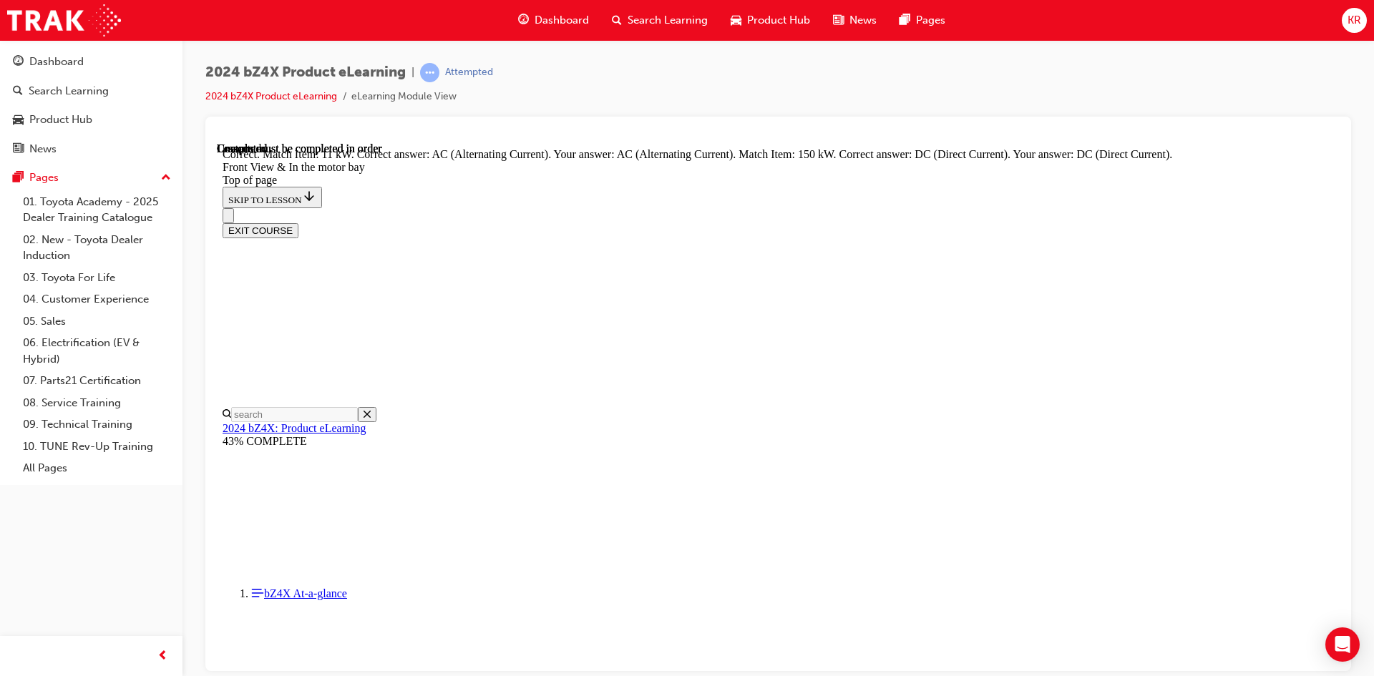
scroll to position [2569, 0]
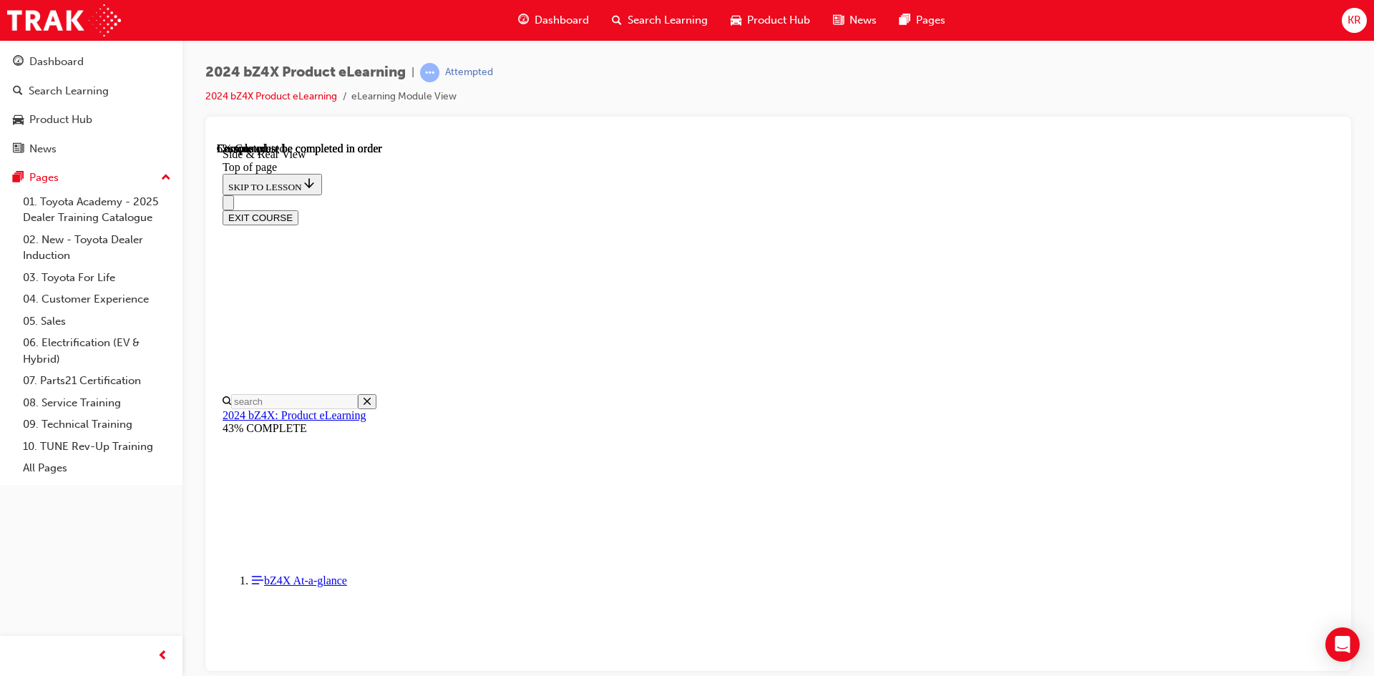
scroll to position [331, 0]
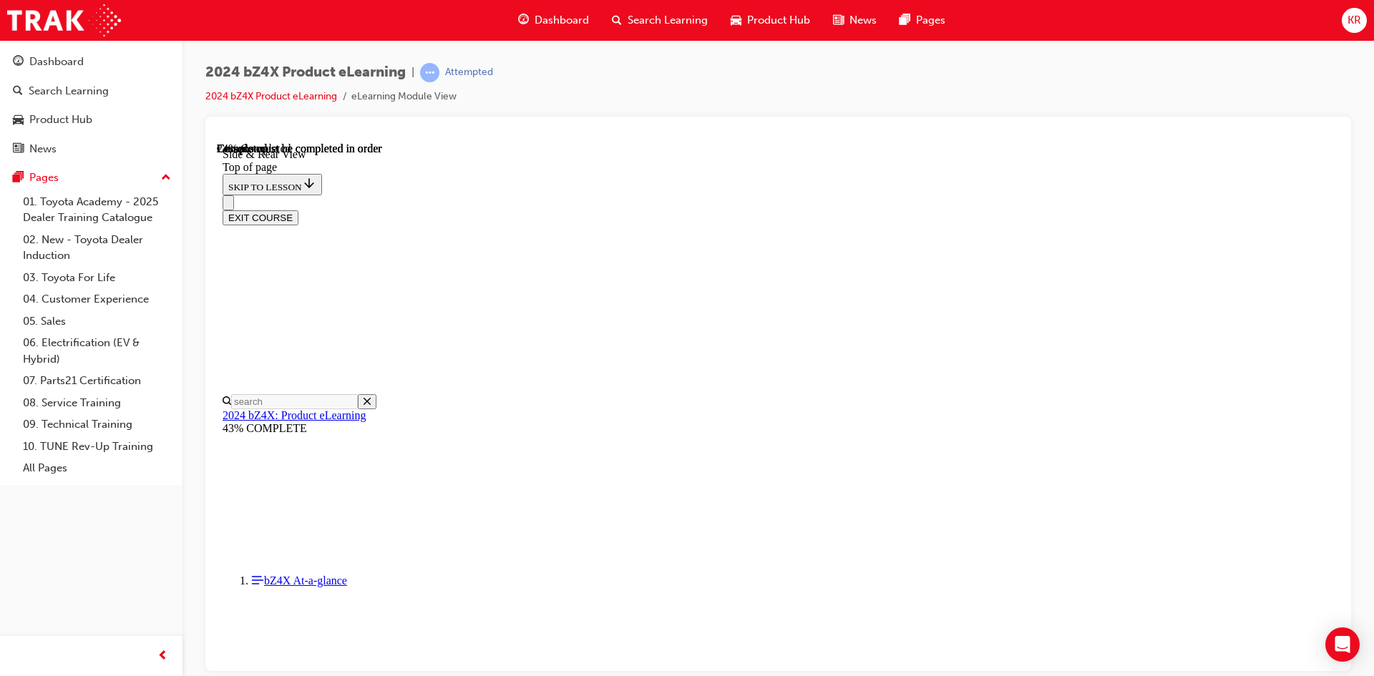
scroll to position [474, 0]
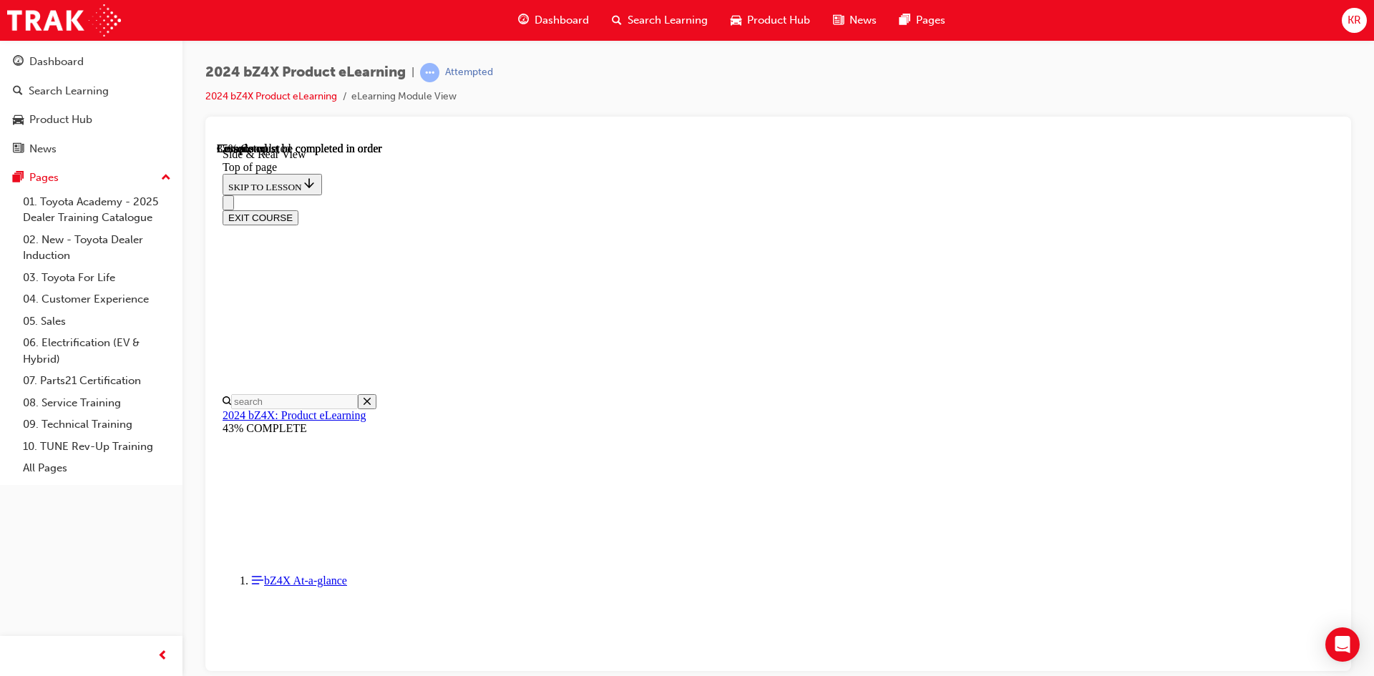
drag, startPoint x: 558, startPoint y: 641, endPoint x: 532, endPoint y: 641, distance: 26.5
drag, startPoint x: 531, startPoint y: 645, endPoint x: 1023, endPoint y: 658, distance: 491.9
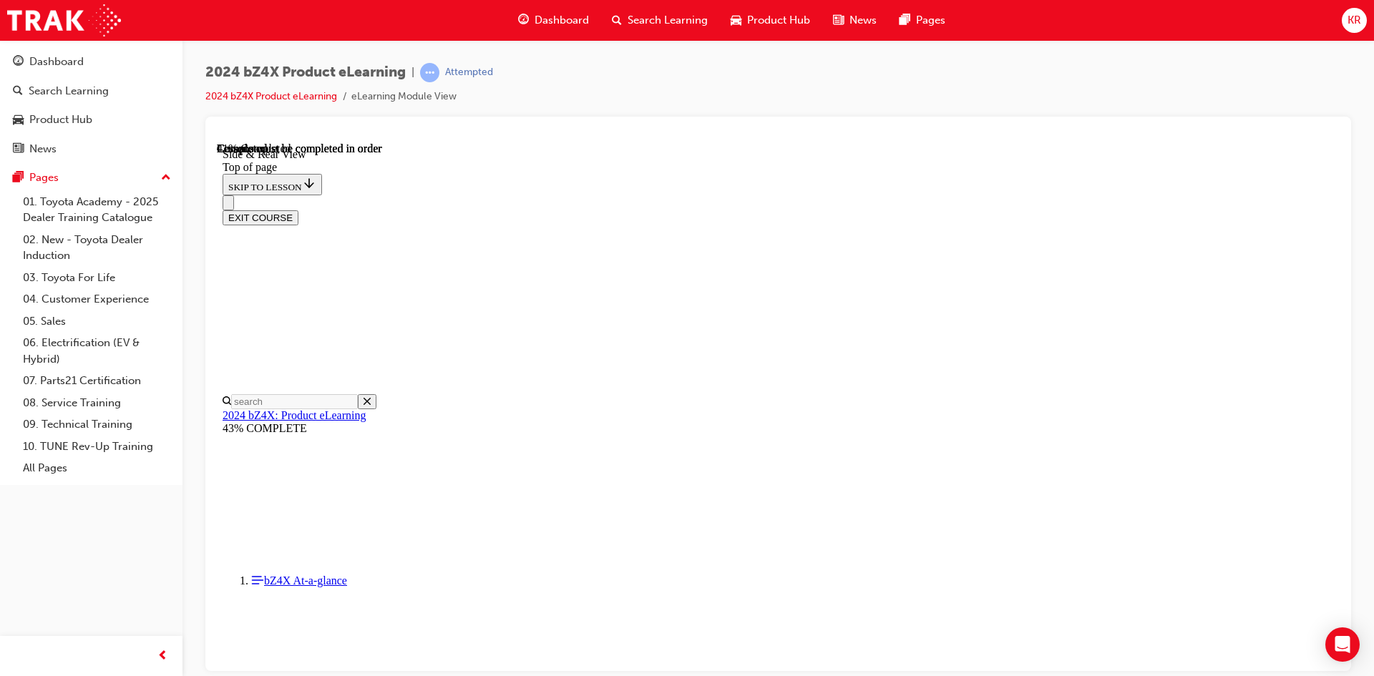
drag, startPoint x: 1047, startPoint y: 648, endPoint x: 1036, endPoint y: 648, distance: 11.5
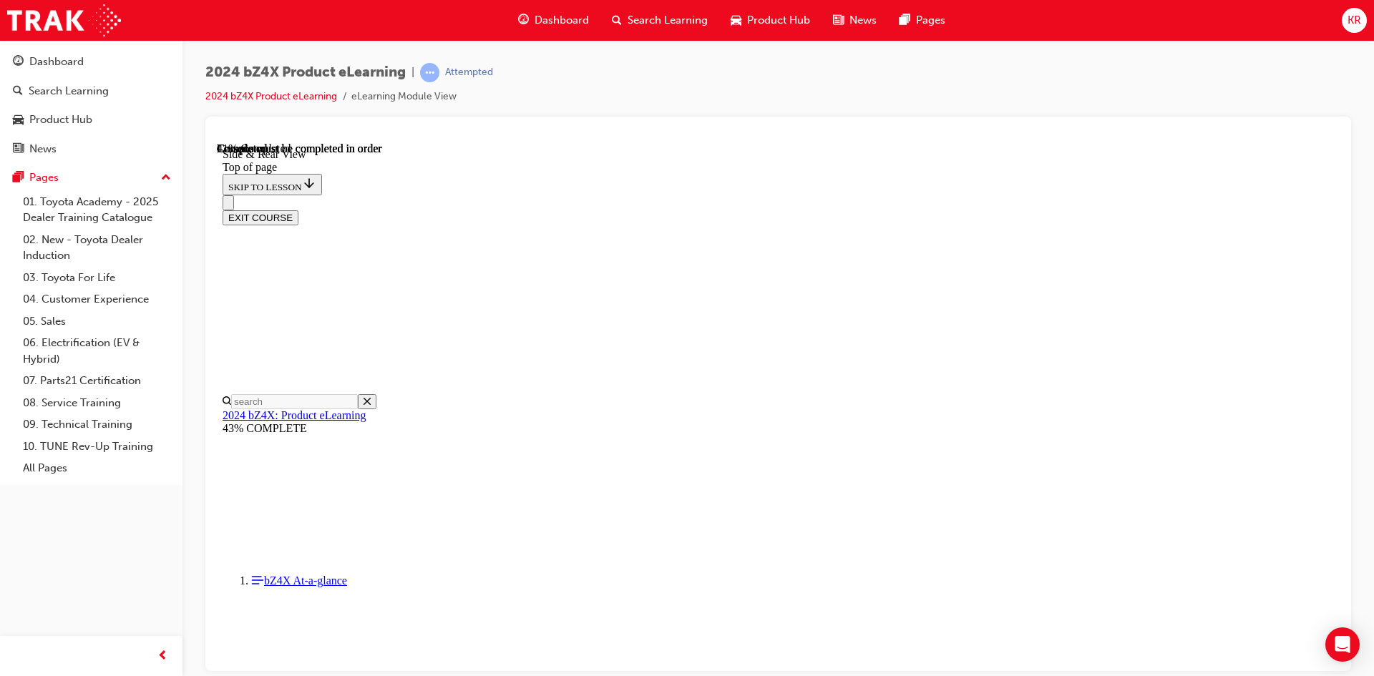
drag, startPoint x: 1039, startPoint y: 643, endPoint x: 1022, endPoint y: 644, distance: 17.2
drag, startPoint x: 1027, startPoint y: 645, endPoint x: 1059, endPoint y: 644, distance: 31.5
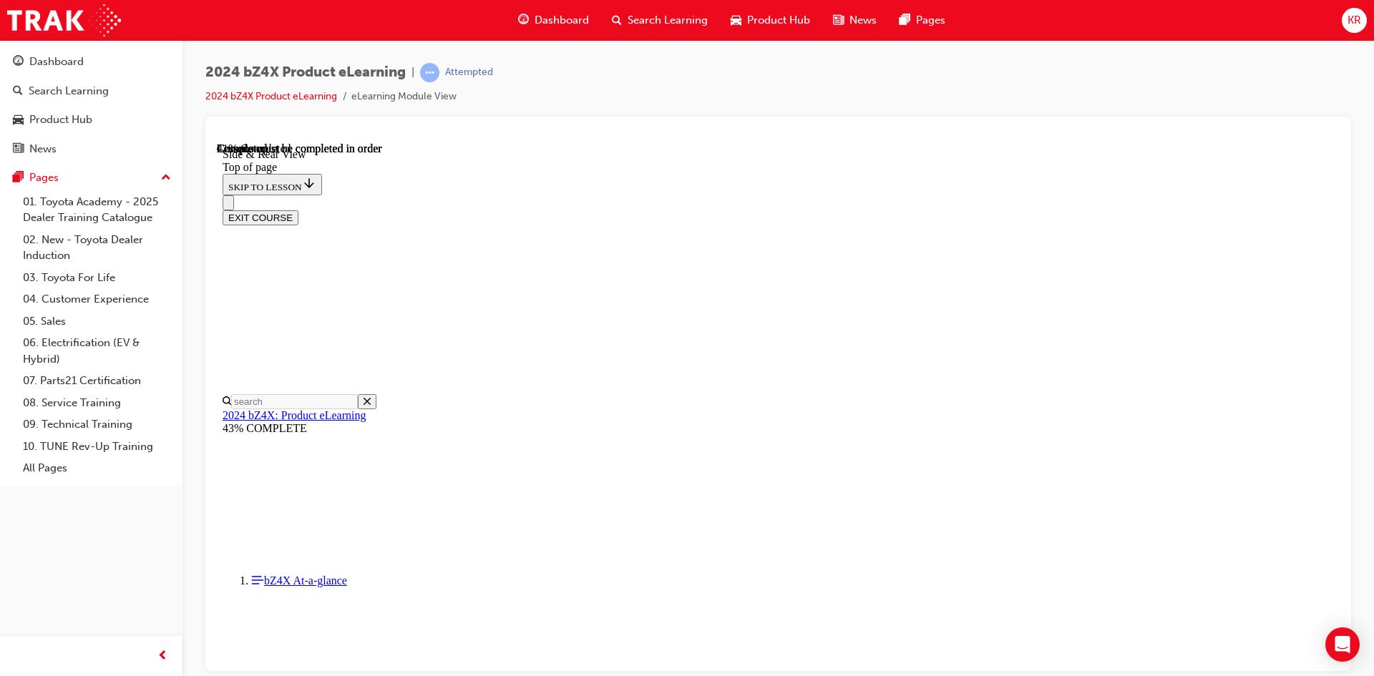
scroll to position [2010, 0]
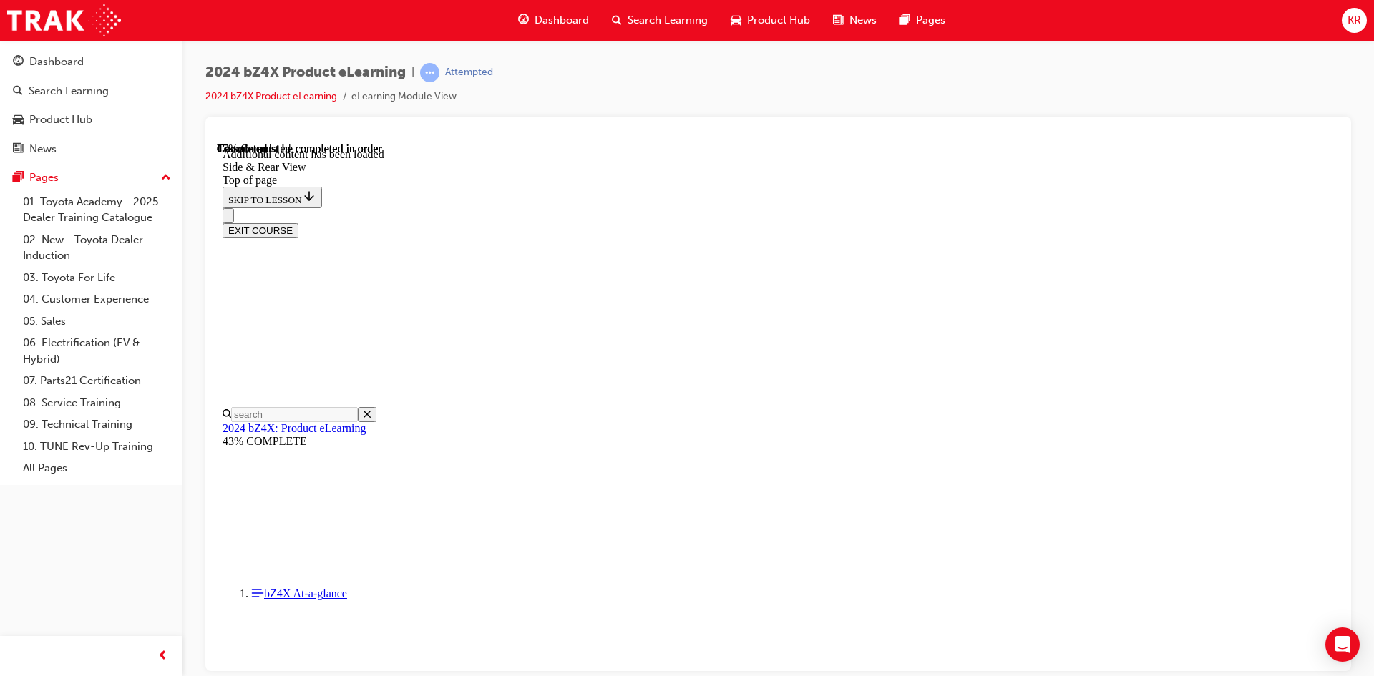
scroll to position [2390, 0]
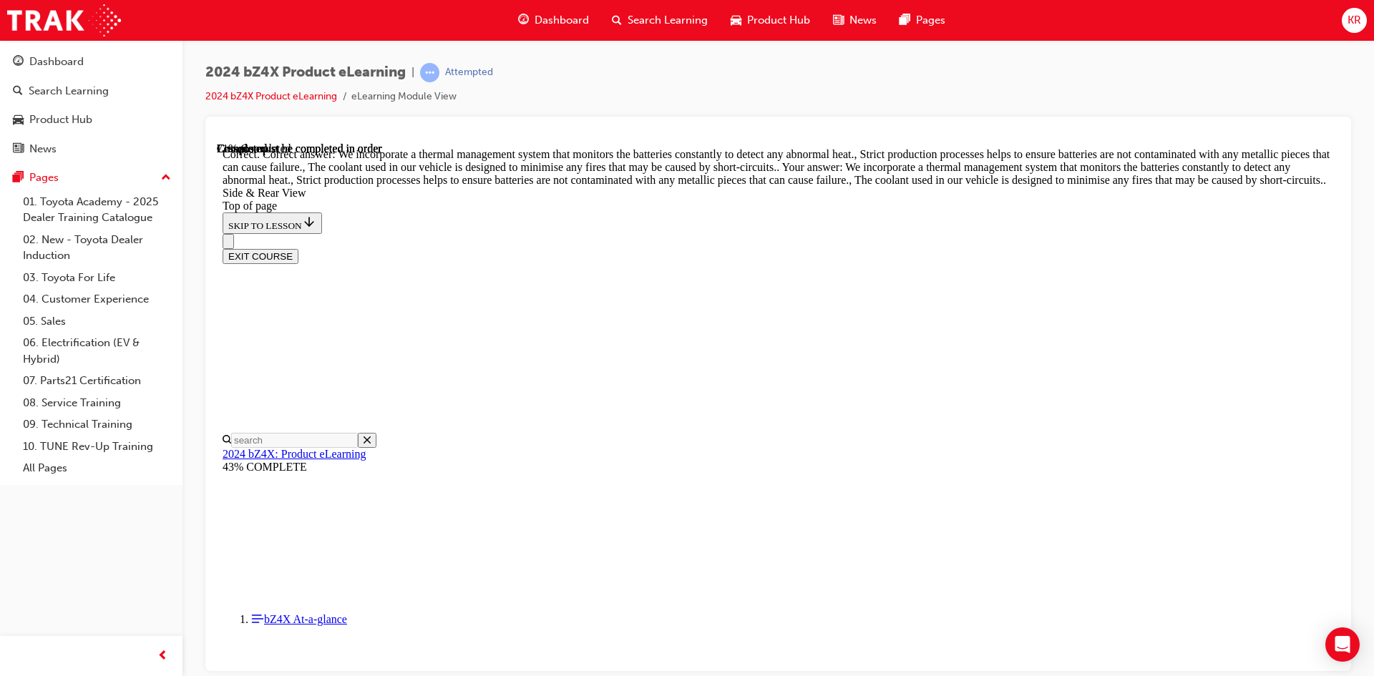
scroll to position [3678, 0]
drag, startPoint x: 784, startPoint y: 588, endPoint x: 757, endPoint y: 585, distance: 27.3
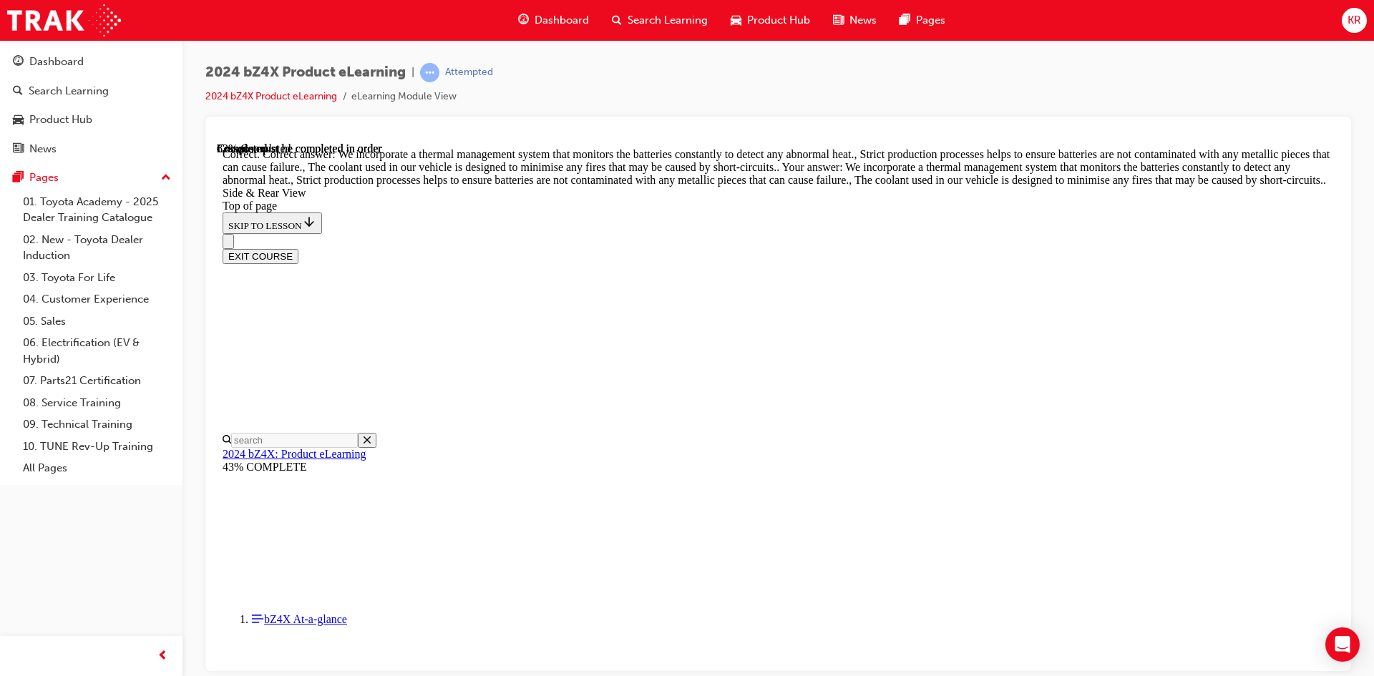
drag, startPoint x: 774, startPoint y: 583, endPoint x: 718, endPoint y: 585, distance: 55.8
drag, startPoint x: 729, startPoint y: 583, endPoint x: 700, endPoint y: 584, distance: 28.6
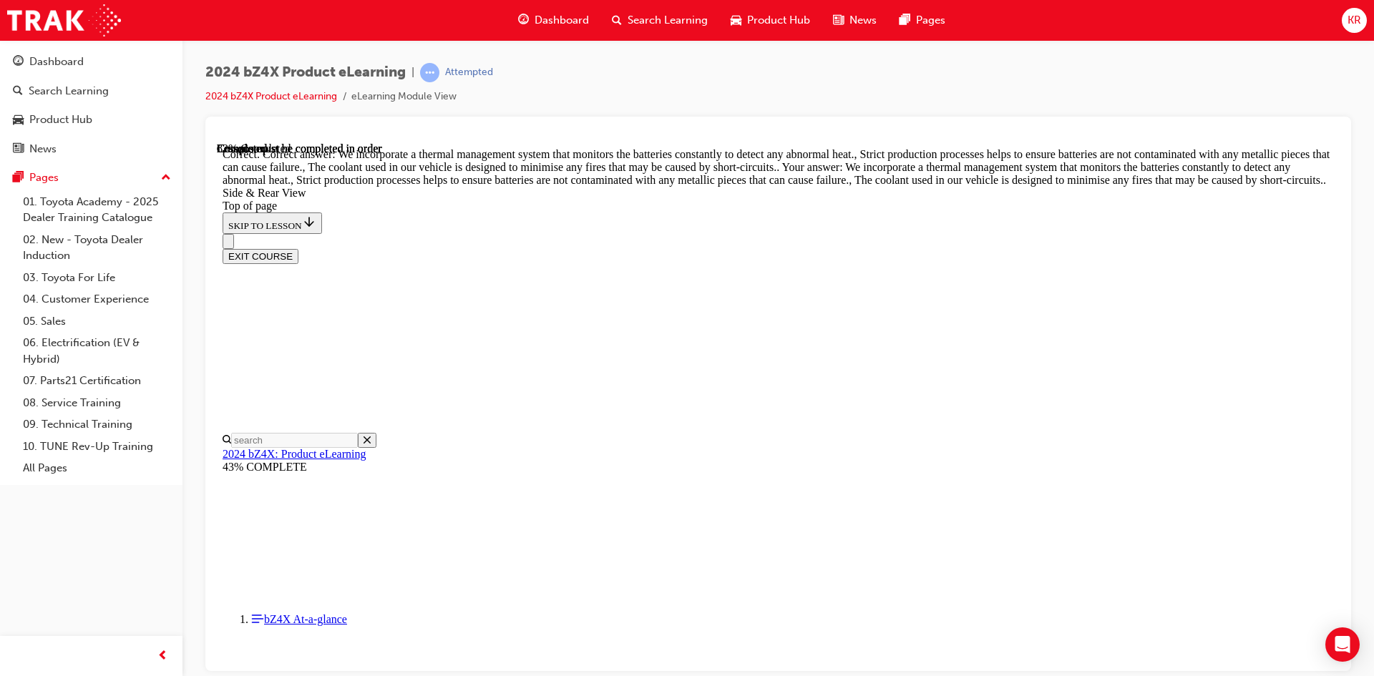
drag, startPoint x: 891, startPoint y: 587, endPoint x: 809, endPoint y: 583, distance: 82.4
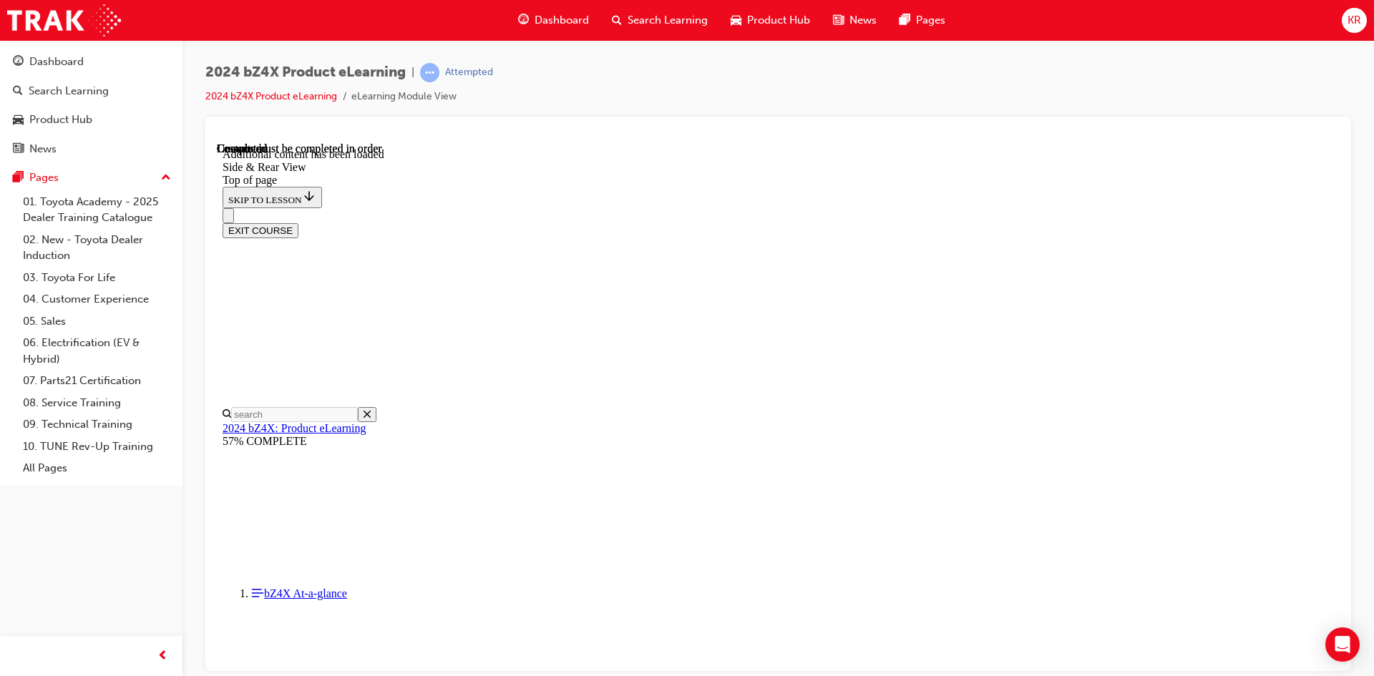
scroll to position [4697, 0]
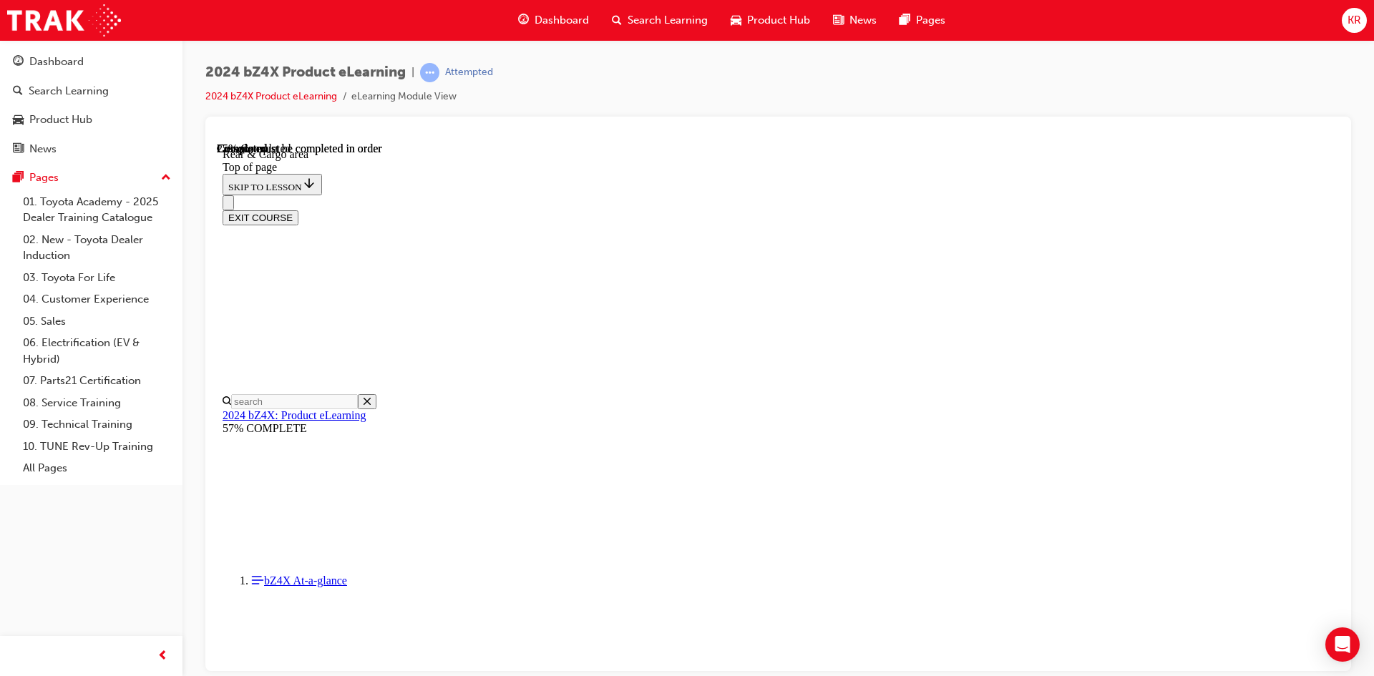
scroll to position [259, 0]
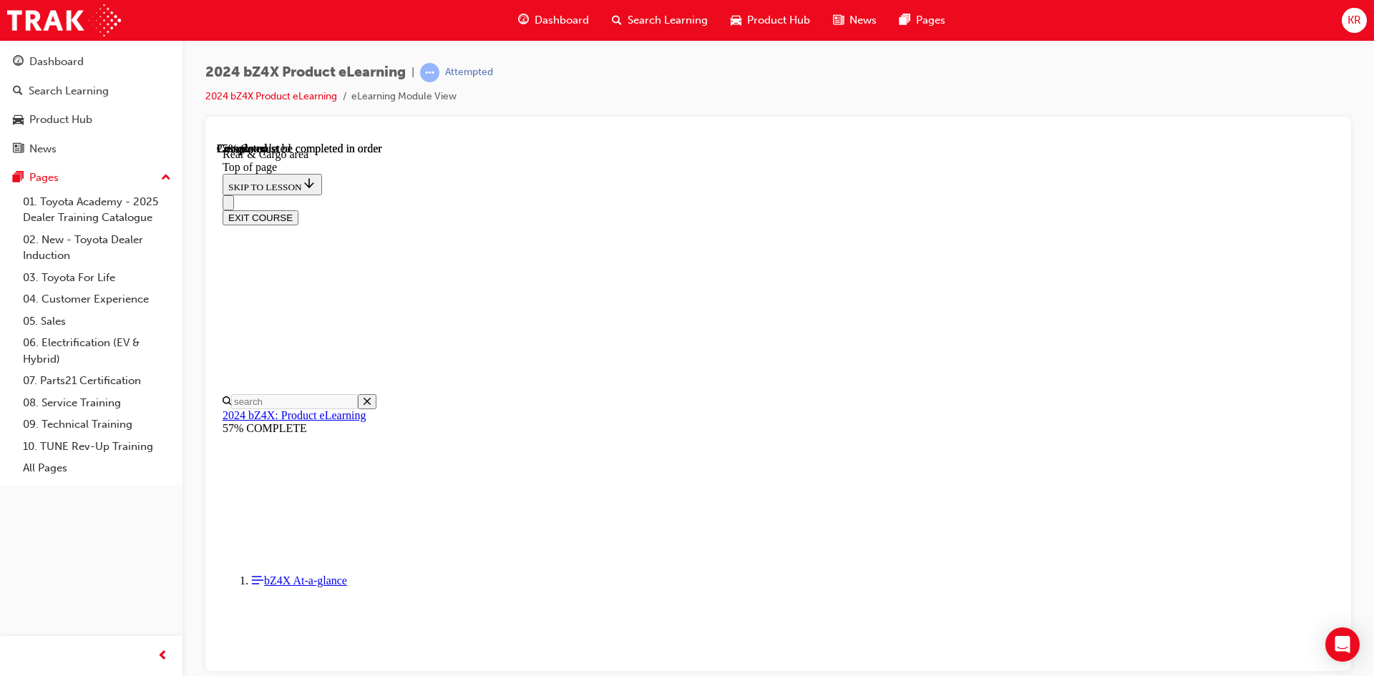
scroll to position [545, 0]
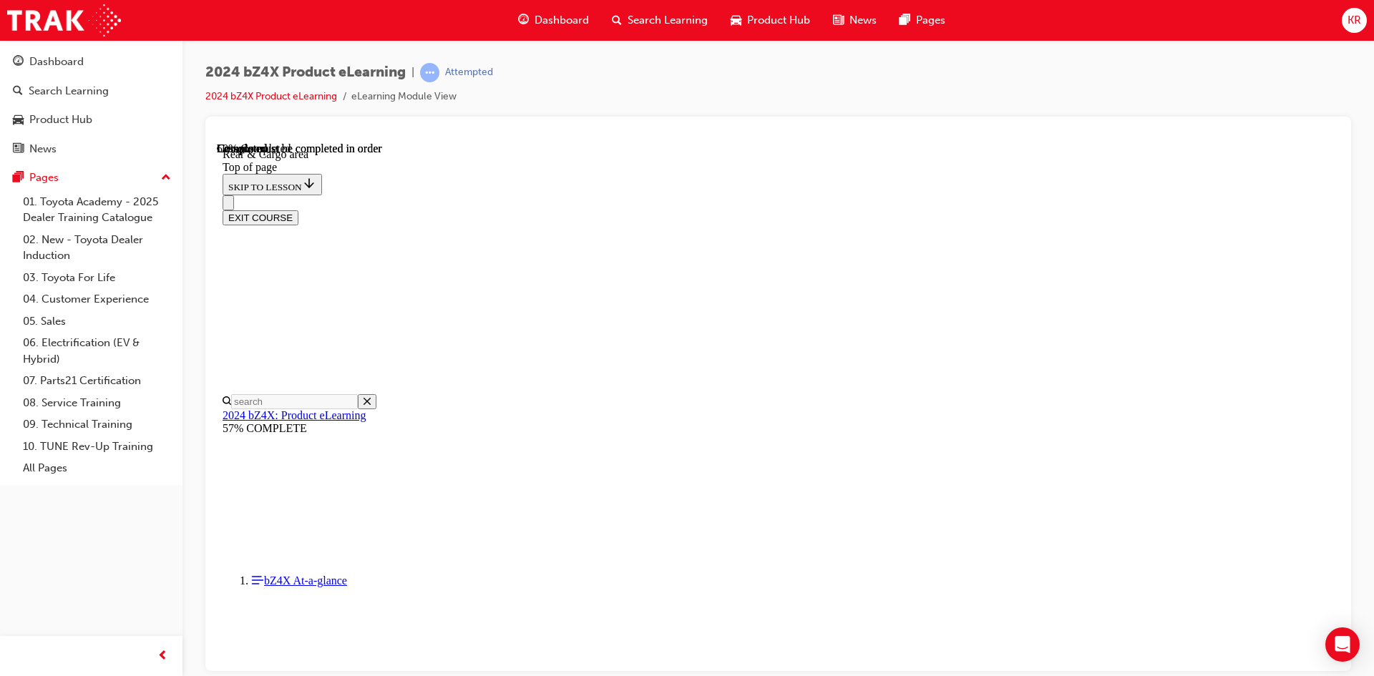
scroll to position [1288, 0]
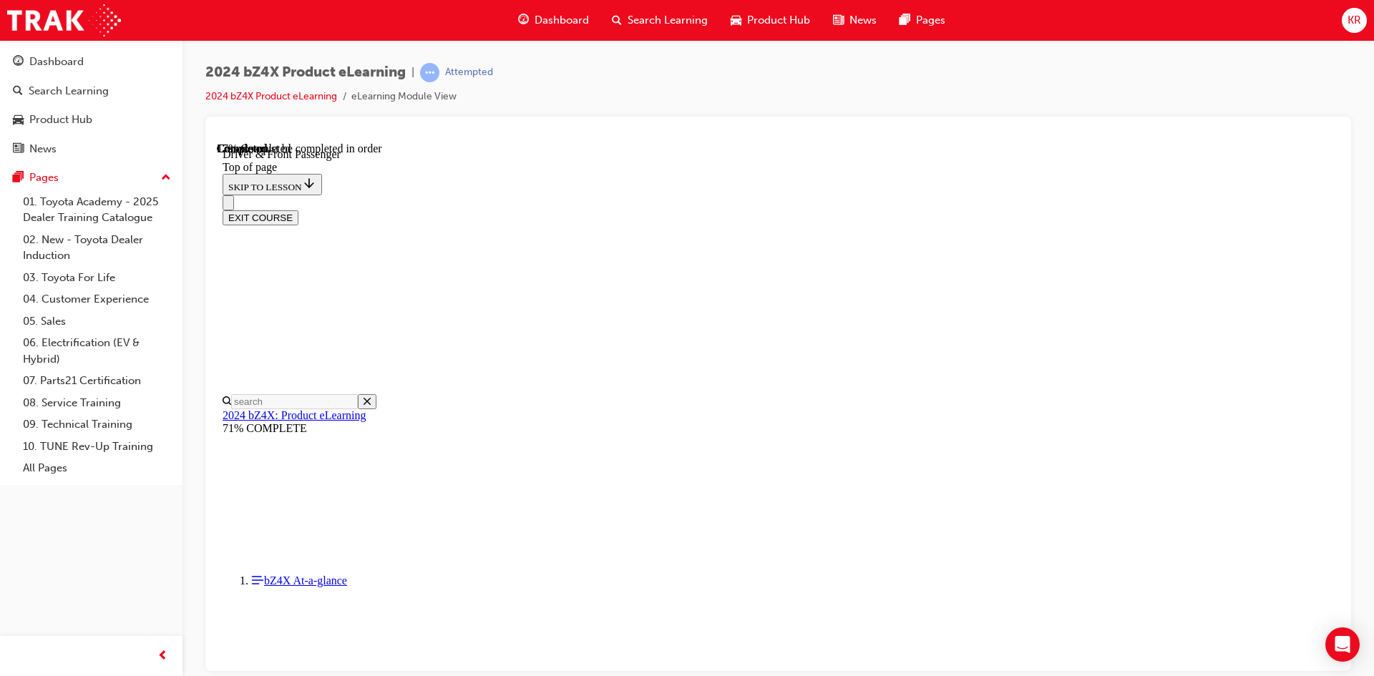
scroll to position [617, 0]
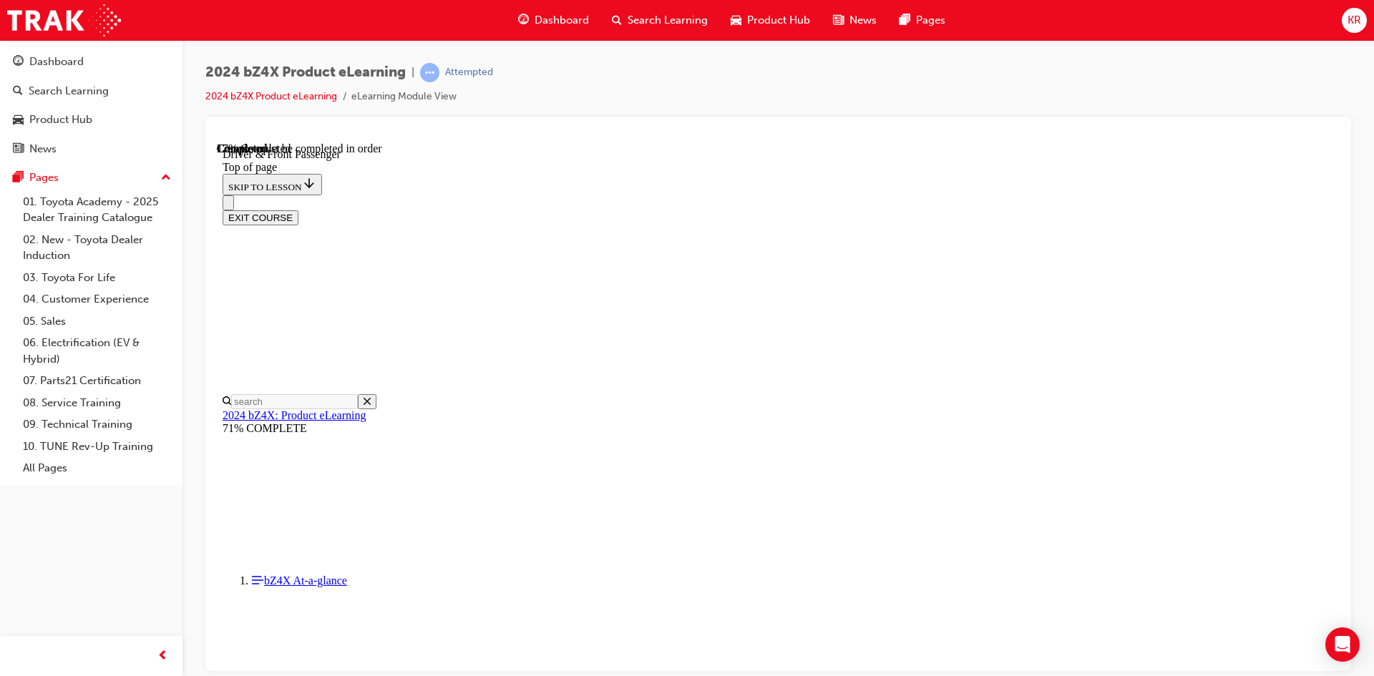
scroll to position [617, 0]
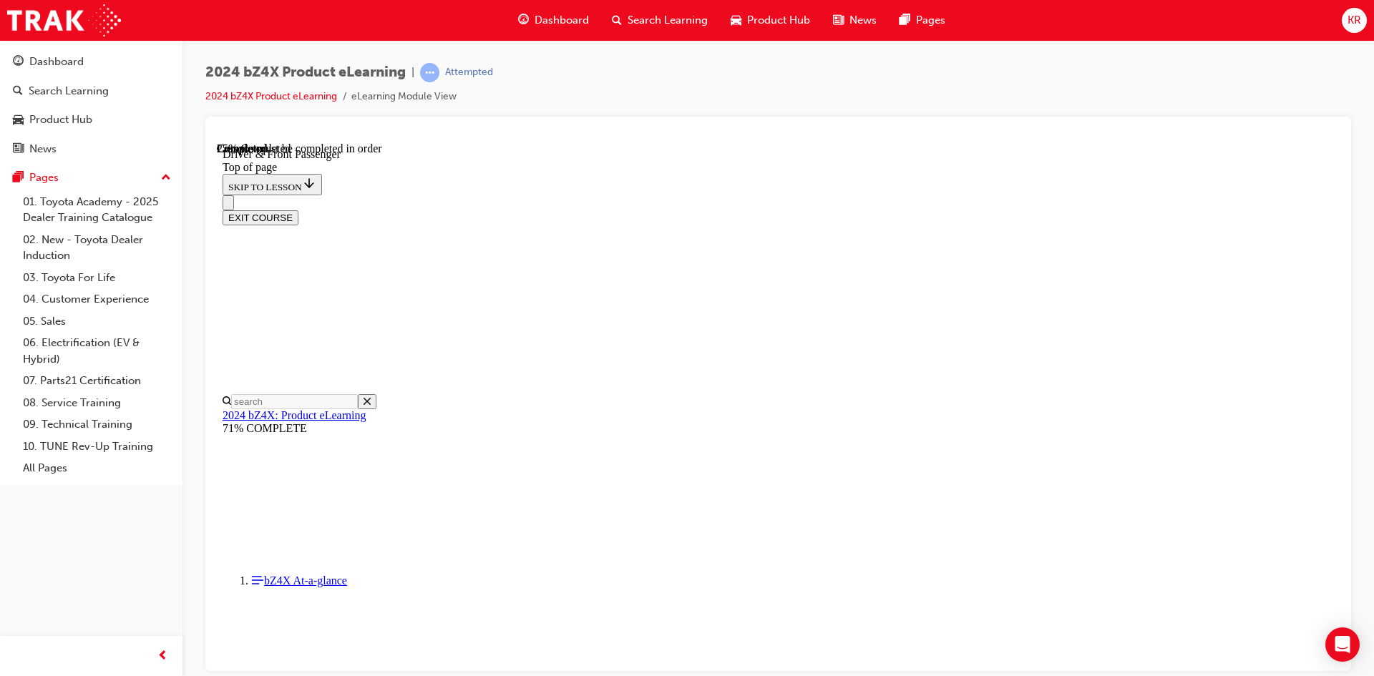
scroll to position [437, 0]
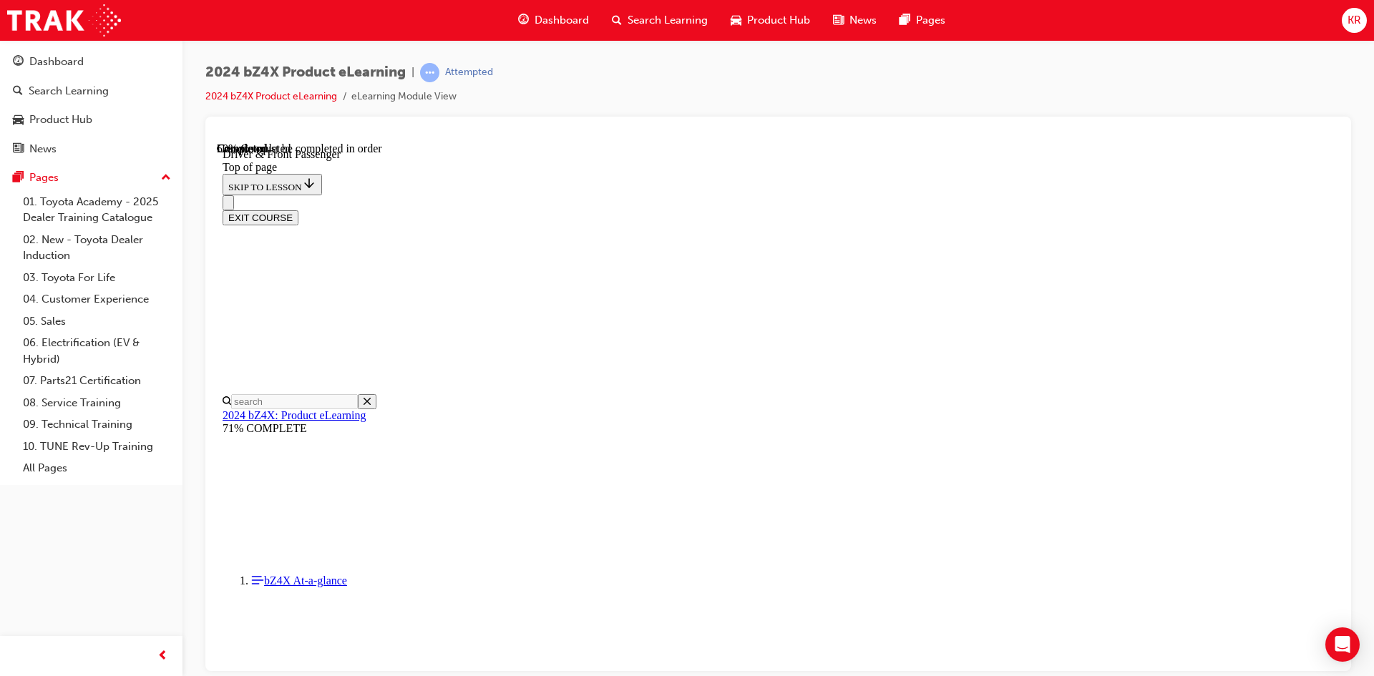
scroll to position [1535, 0]
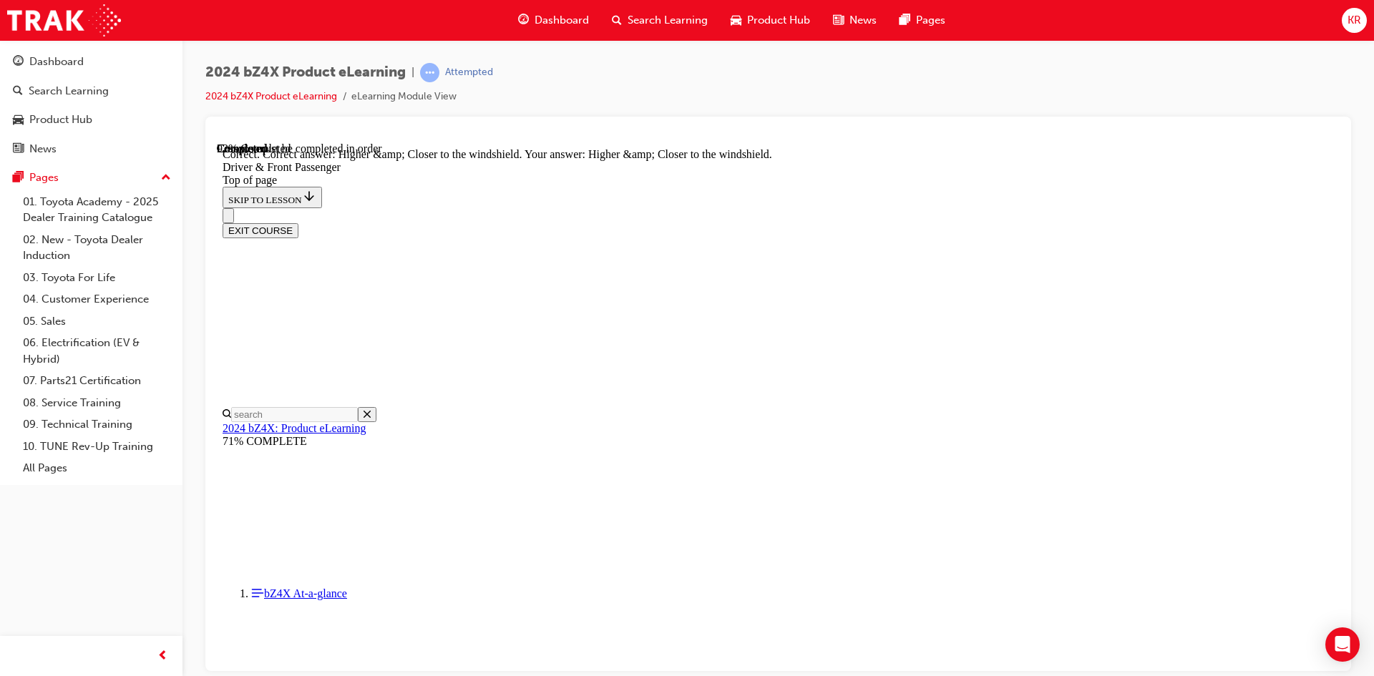
scroll to position [3506, 0]
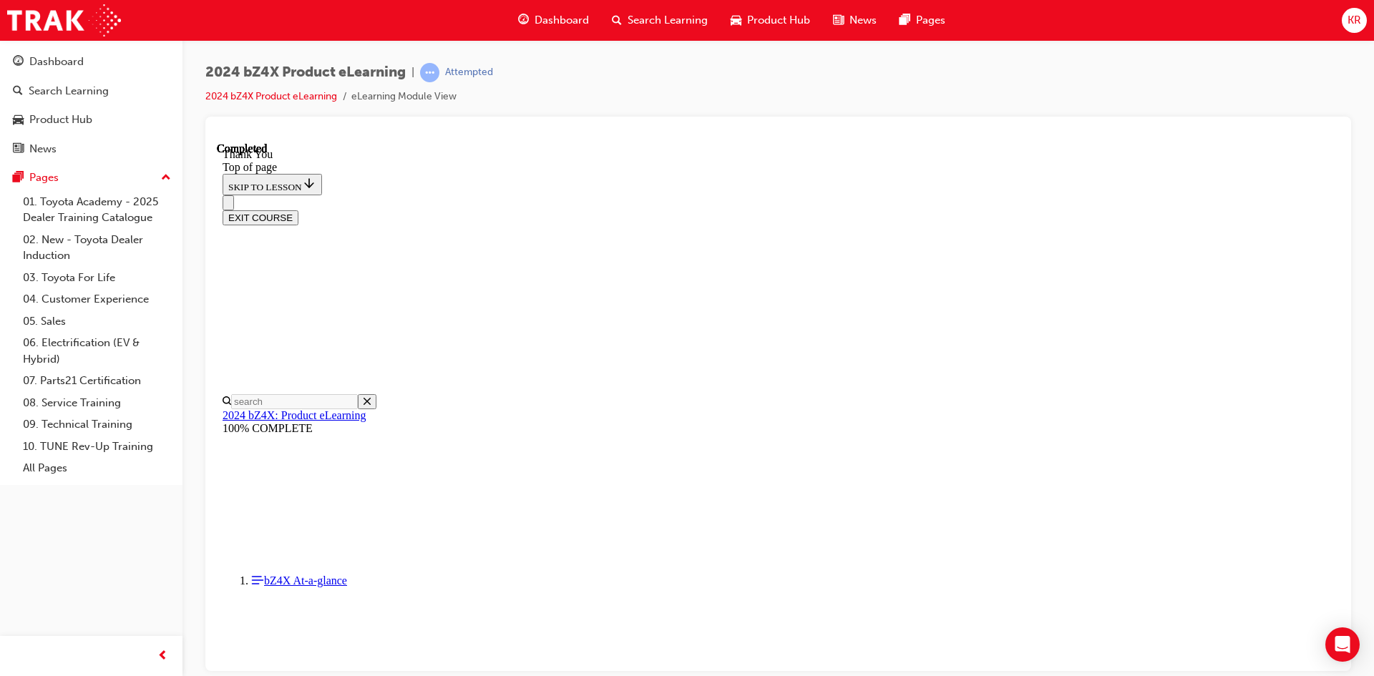
scroll to position [0, 0]
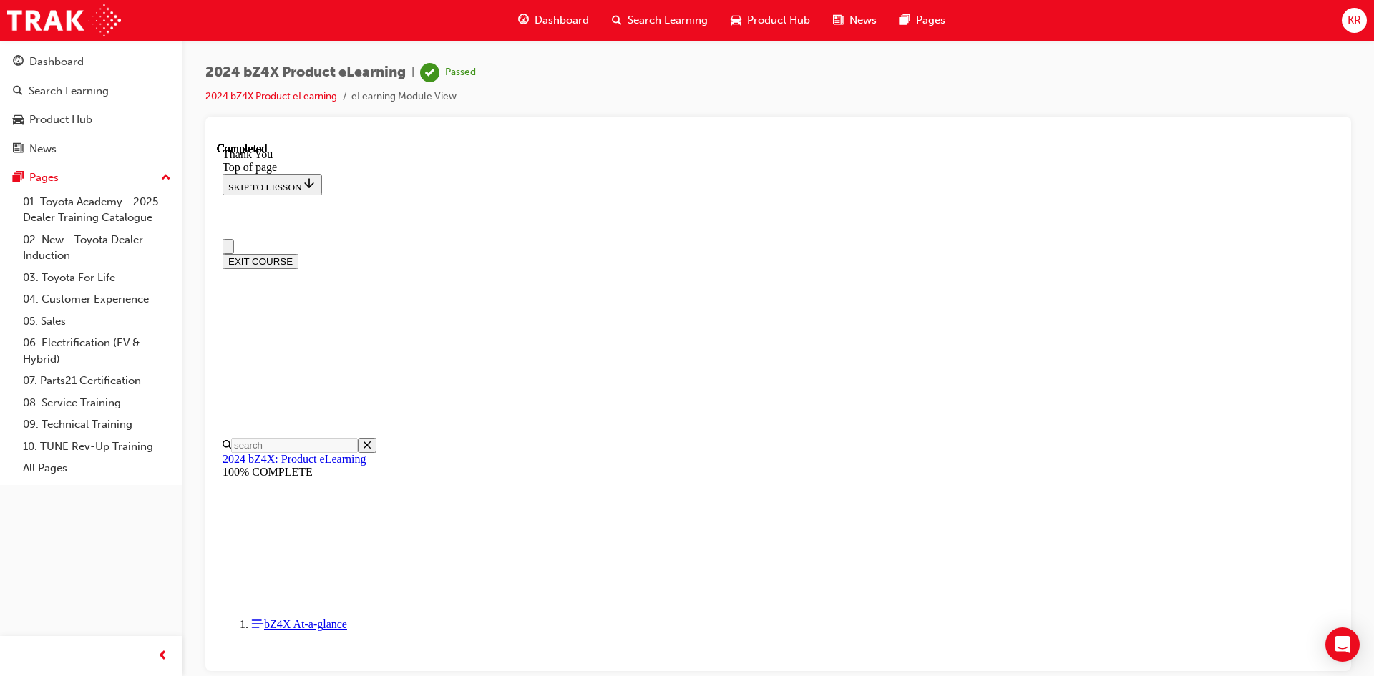
click at [298, 253] on button "EXIT COURSE" at bounding box center [261, 260] width 76 height 15
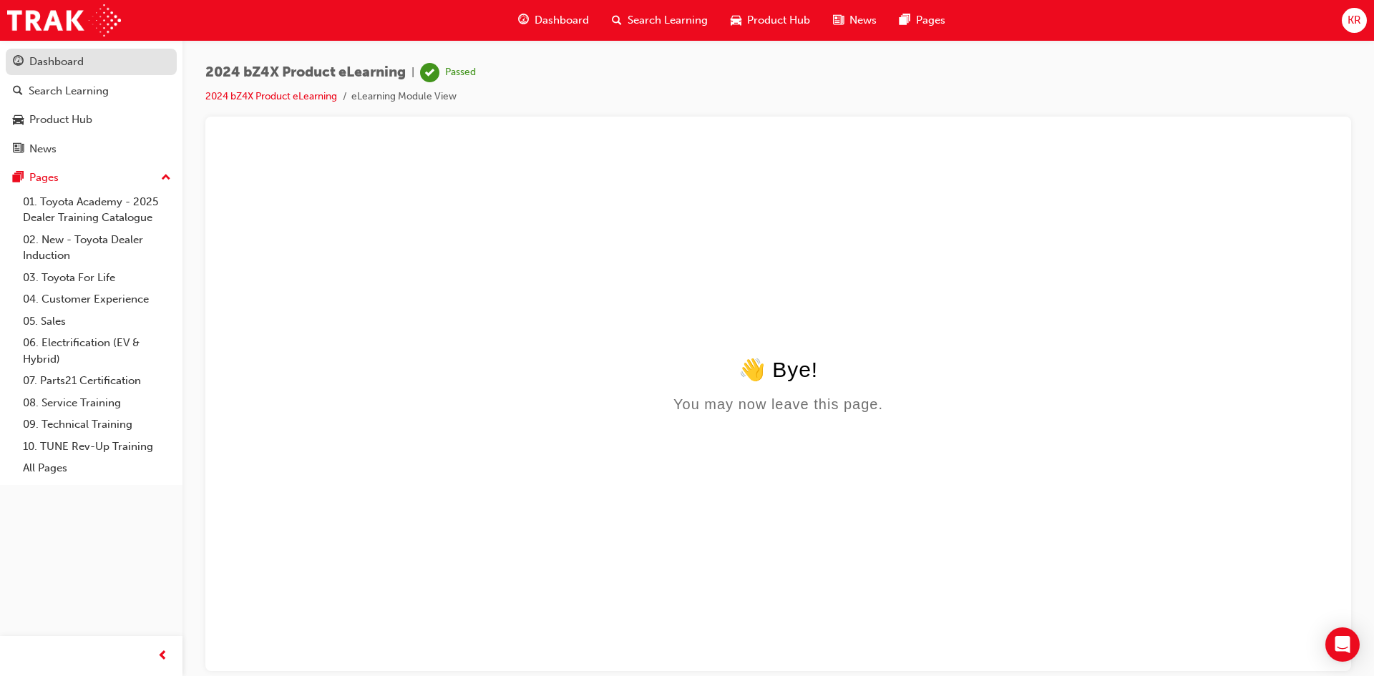
click at [55, 64] on div "Dashboard" at bounding box center [56, 62] width 54 height 16
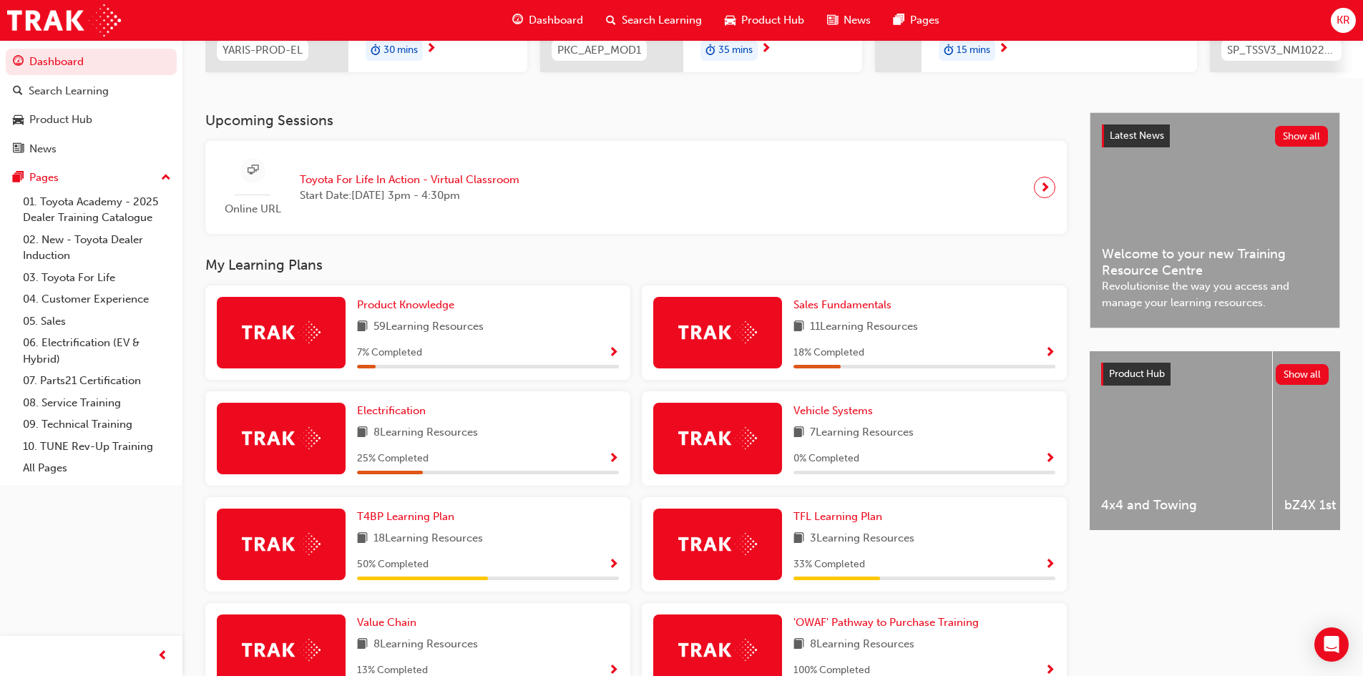
scroll to position [286, 0]
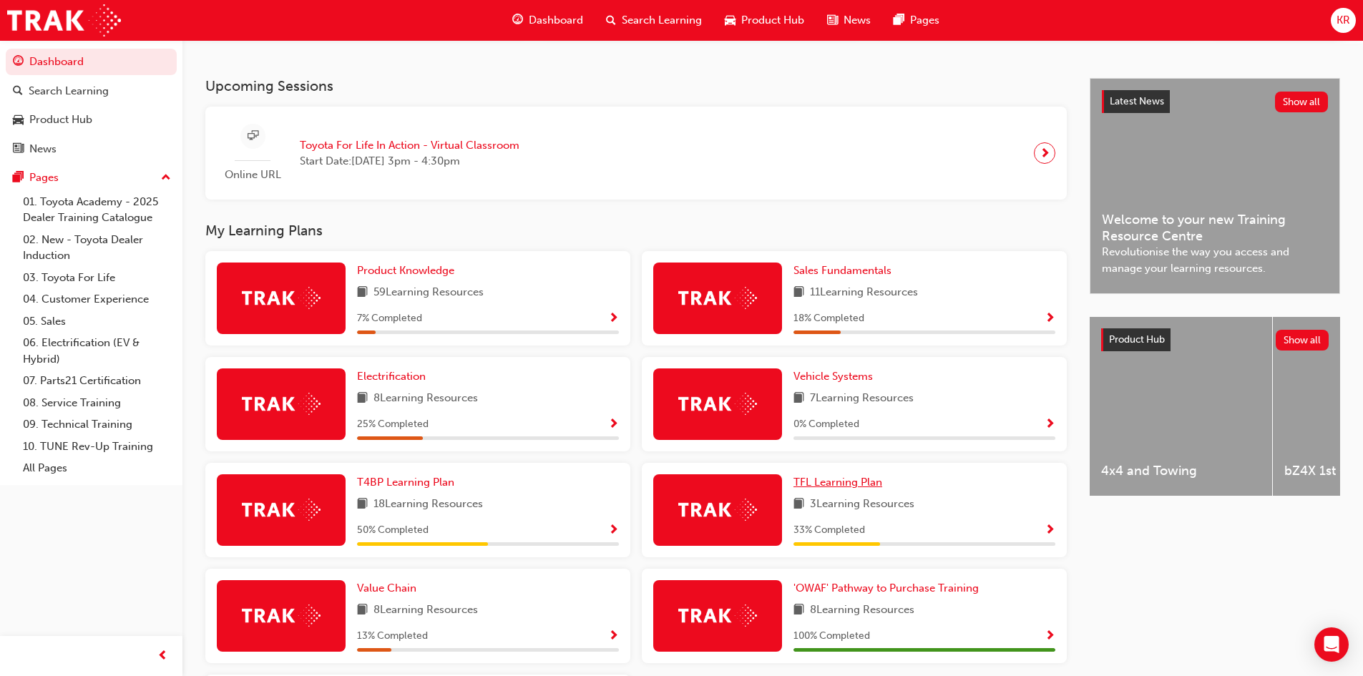
click at [829, 487] on span "TFL Learning Plan" at bounding box center [838, 482] width 89 height 13
